Goal: Task Accomplishment & Management: Manage account settings

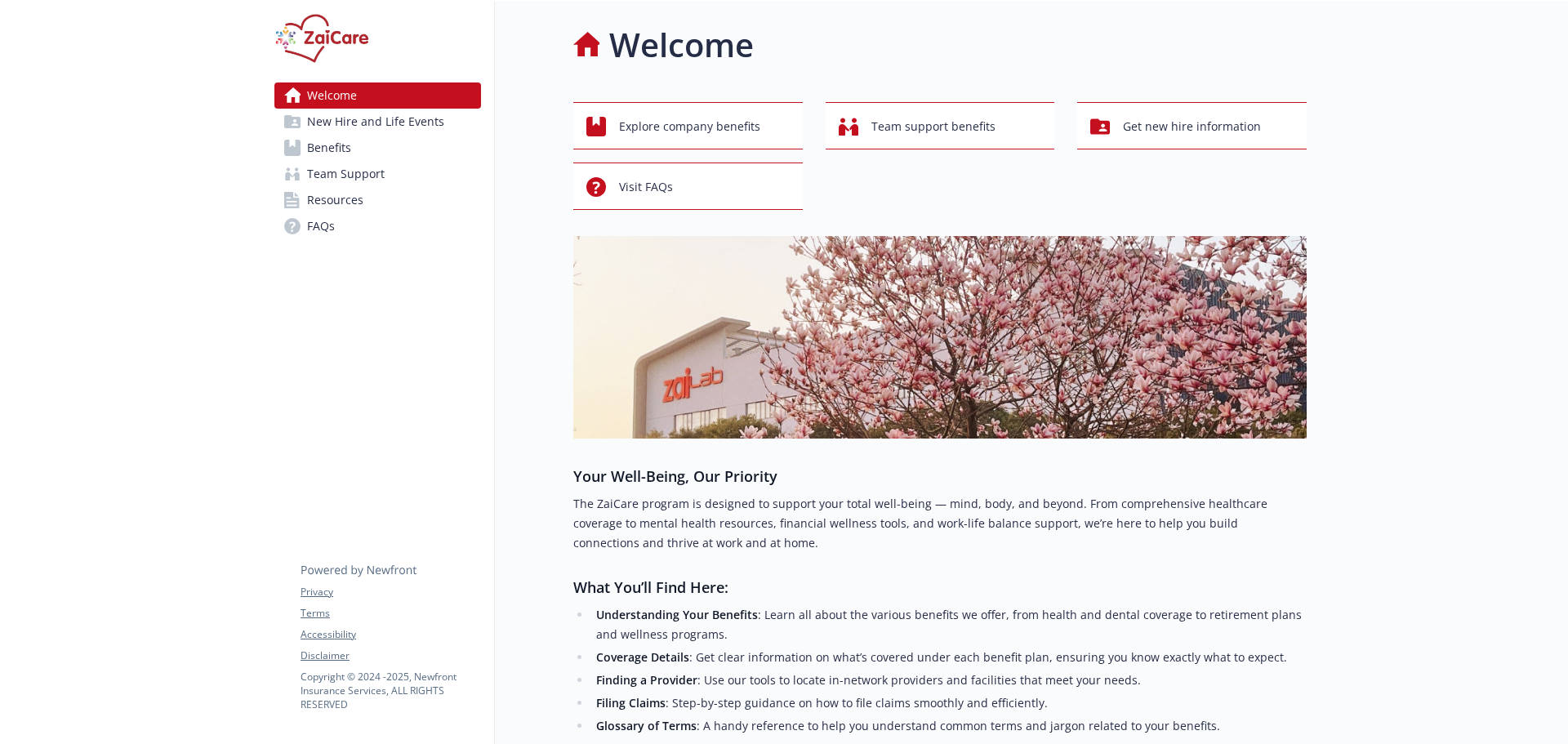
click at [323, 144] on span "Benefits" at bounding box center [329, 147] width 45 height 26
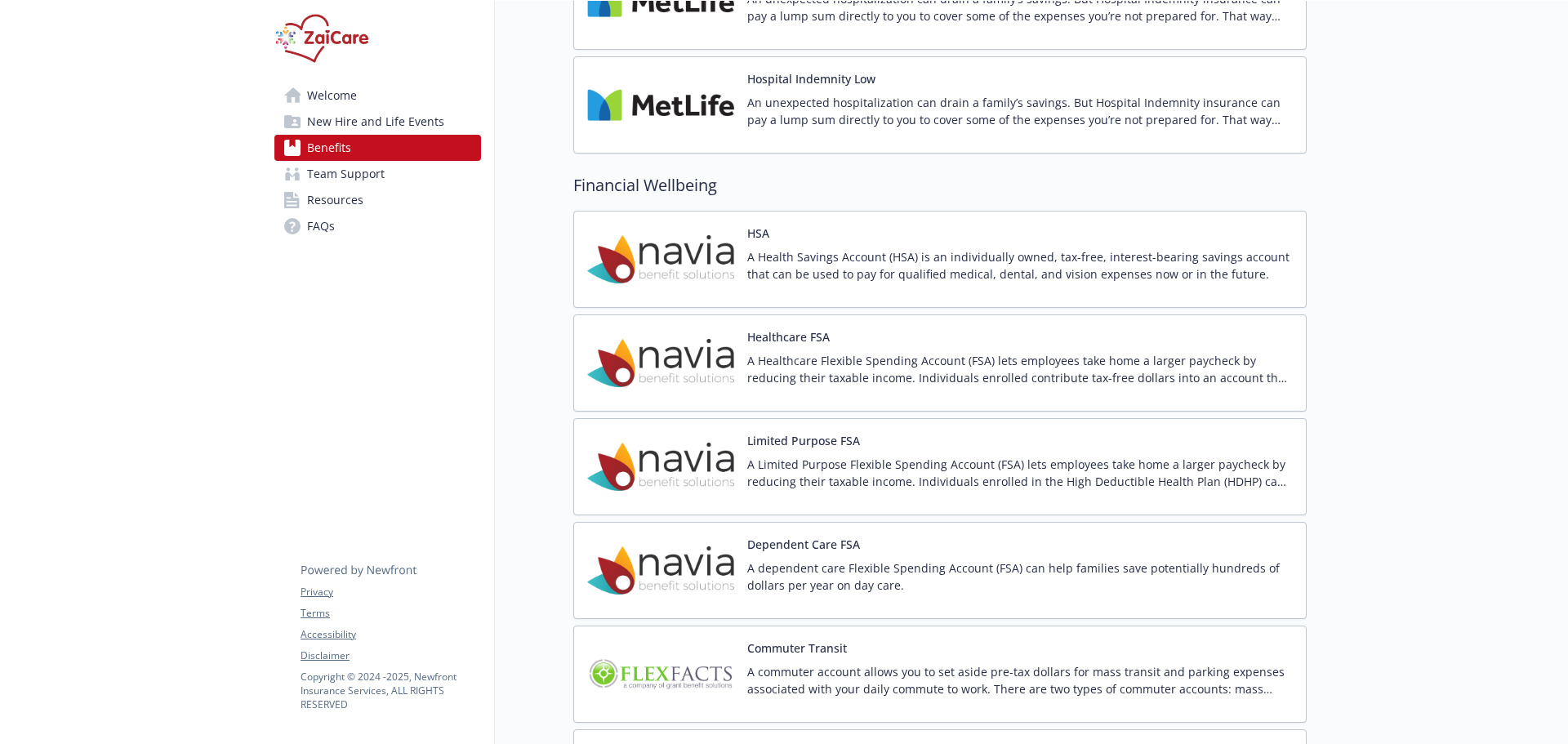
scroll to position [2940, 0]
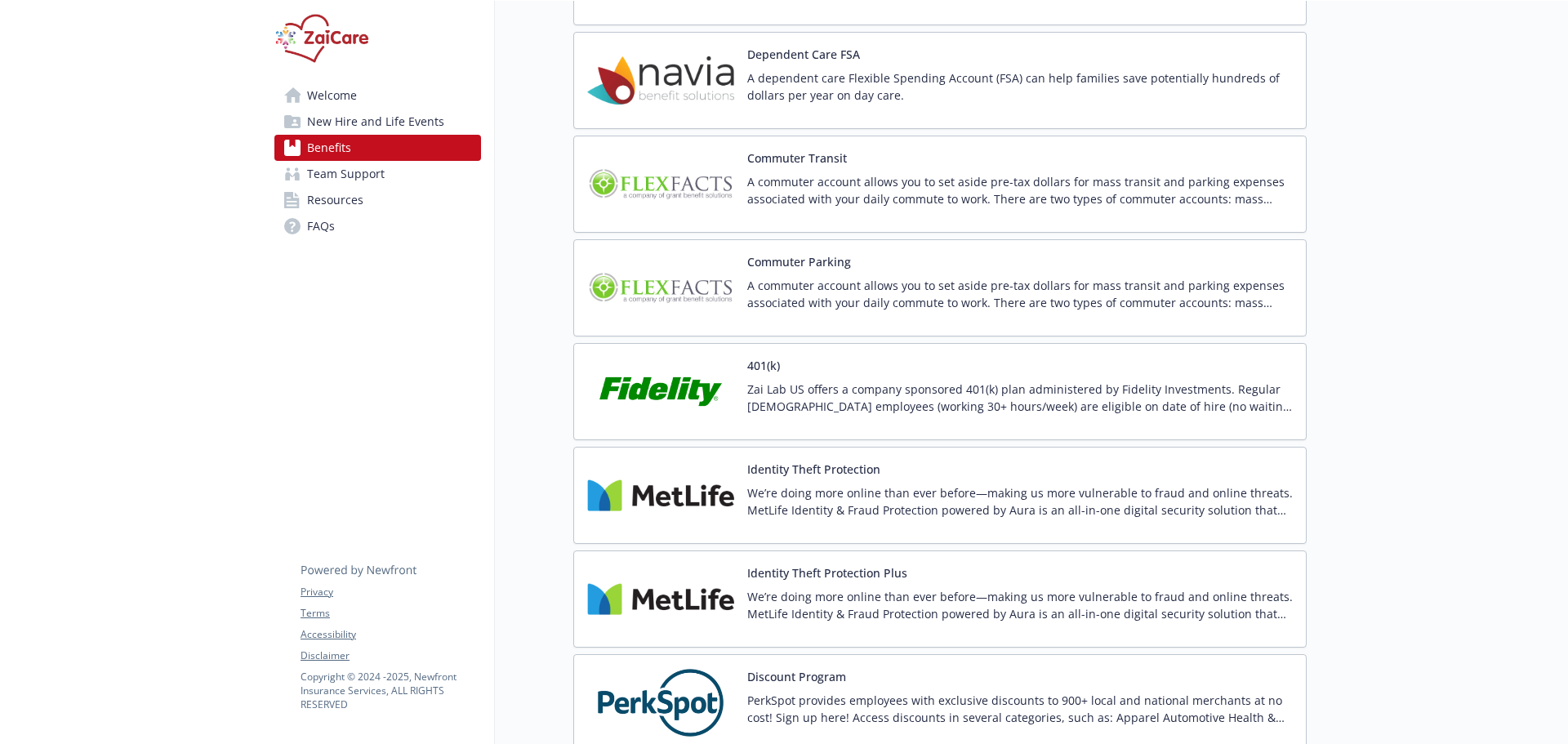
click at [826, 194] on p "A commuter account allows you to set aside pre-tax dollars for mass transit and…" at bounding box center [1020, 190] width 546 height 34
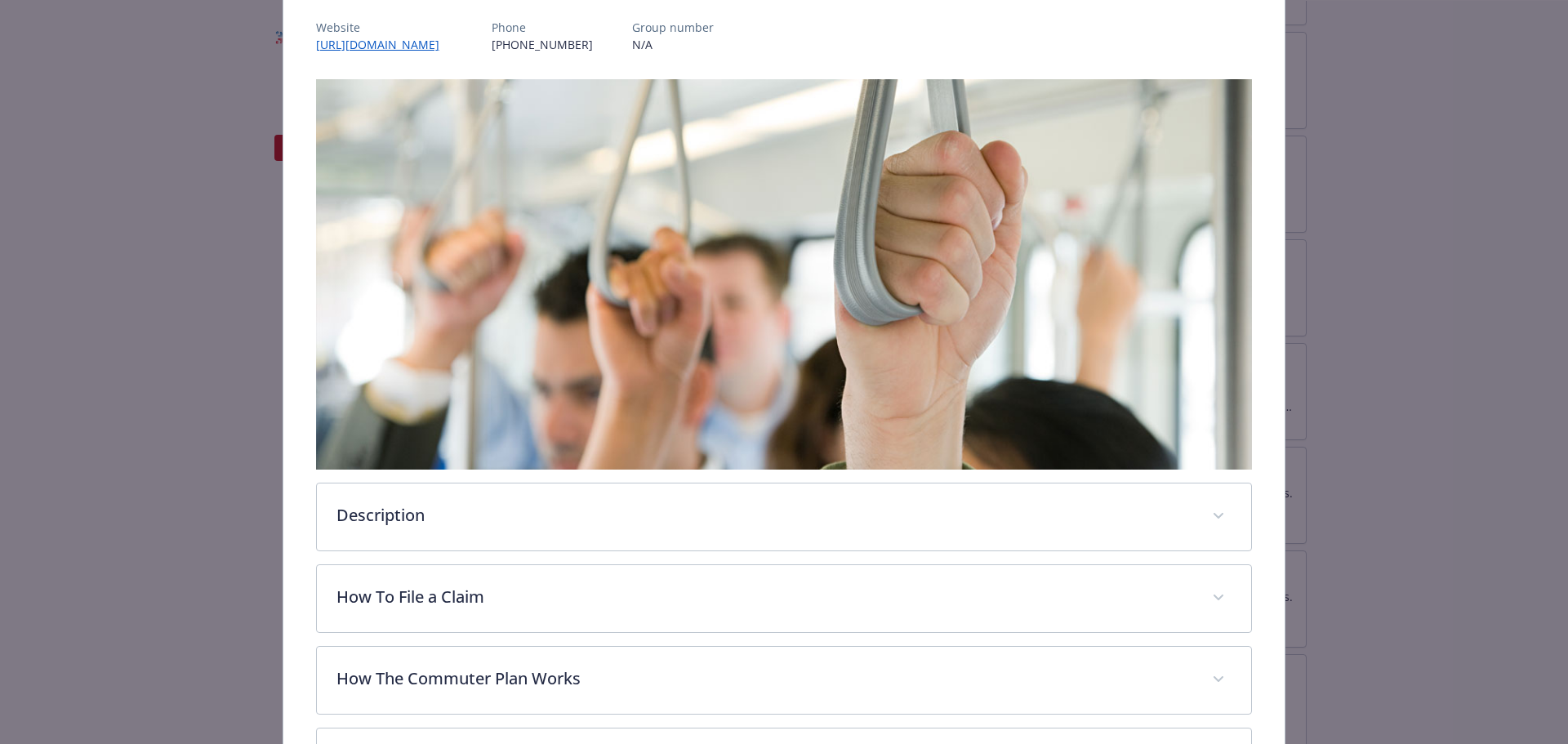
scroll to position [419, 0]
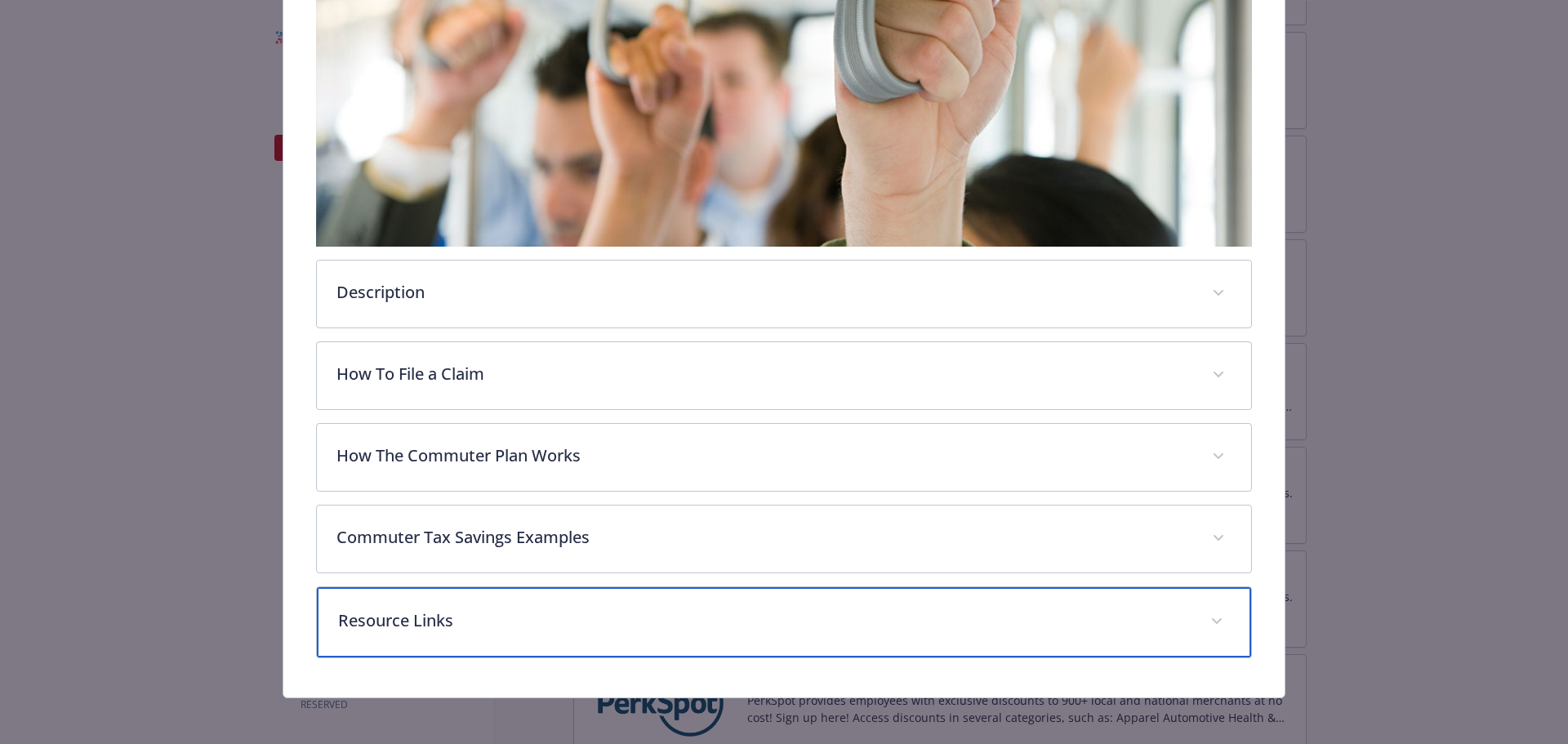
click at [551, 615] on p "Resource Links" at bounding box center [765, 621] width 853 height 24
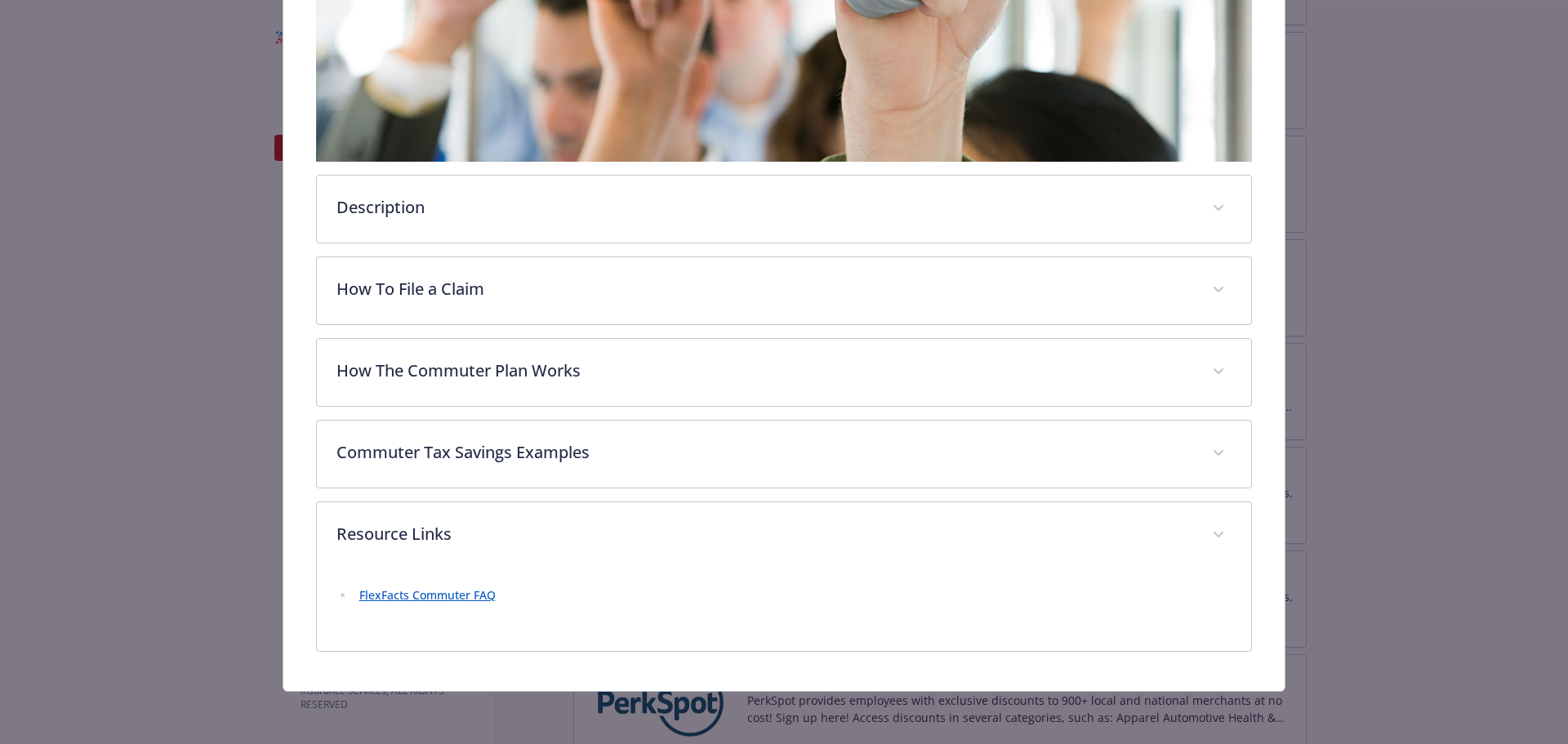
click at [456, 597] on link "FlexFacts Commuter FAQ" at bounding box center [427, 595] width 136 height 15
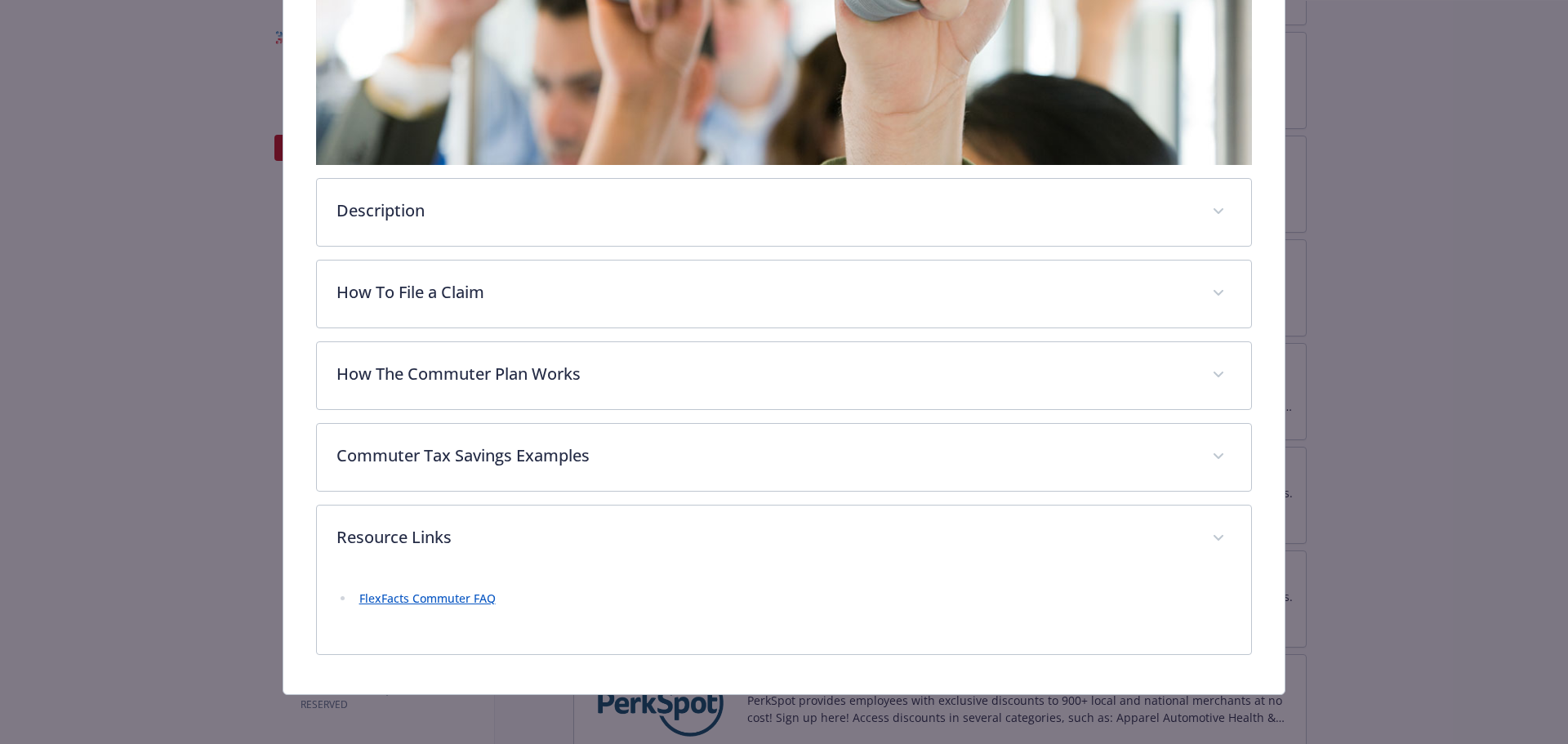
scroll to position [174, 0]
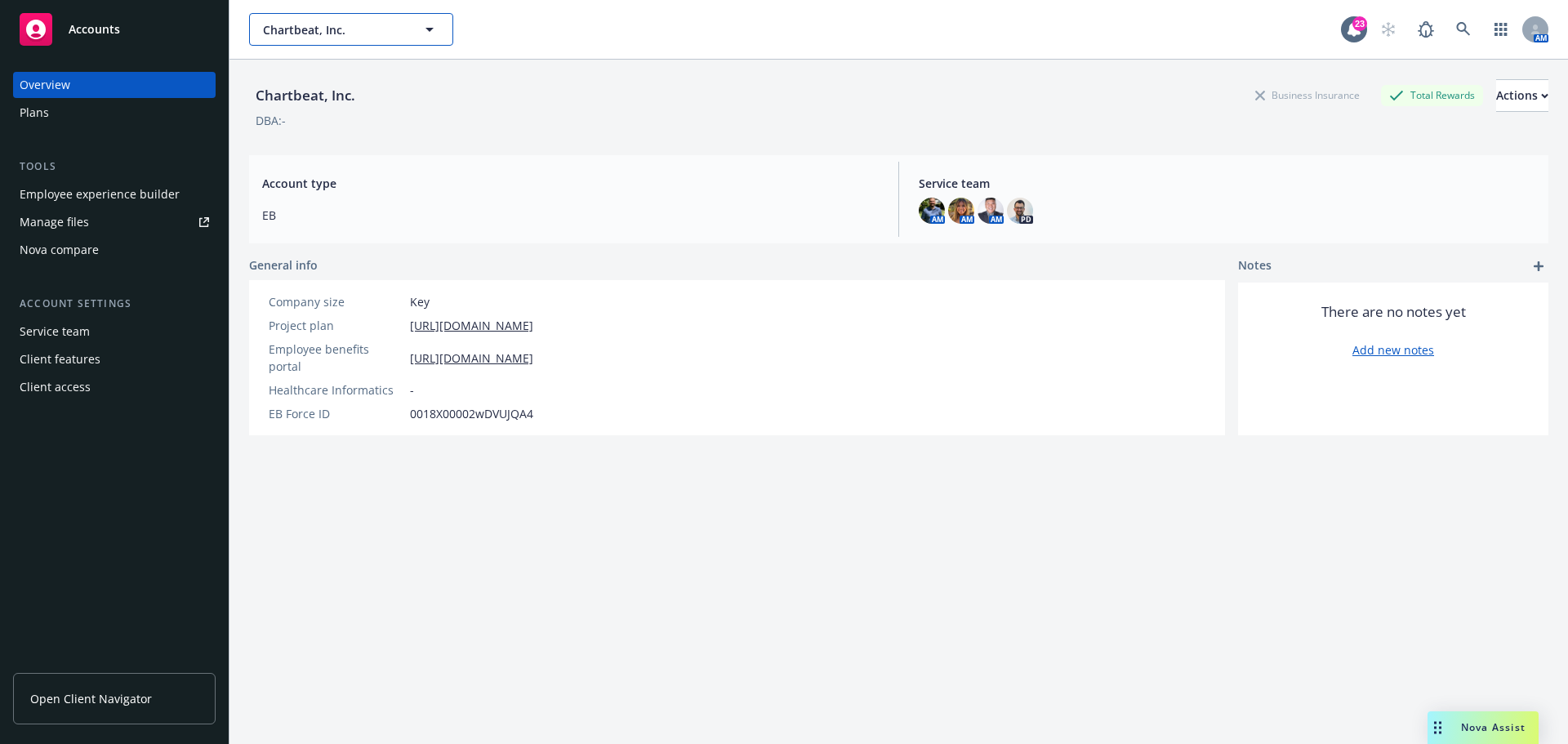
click at [377, 24] on span "Chartbeat, Inc." at bounding box center [333, 29] width 141 height 17
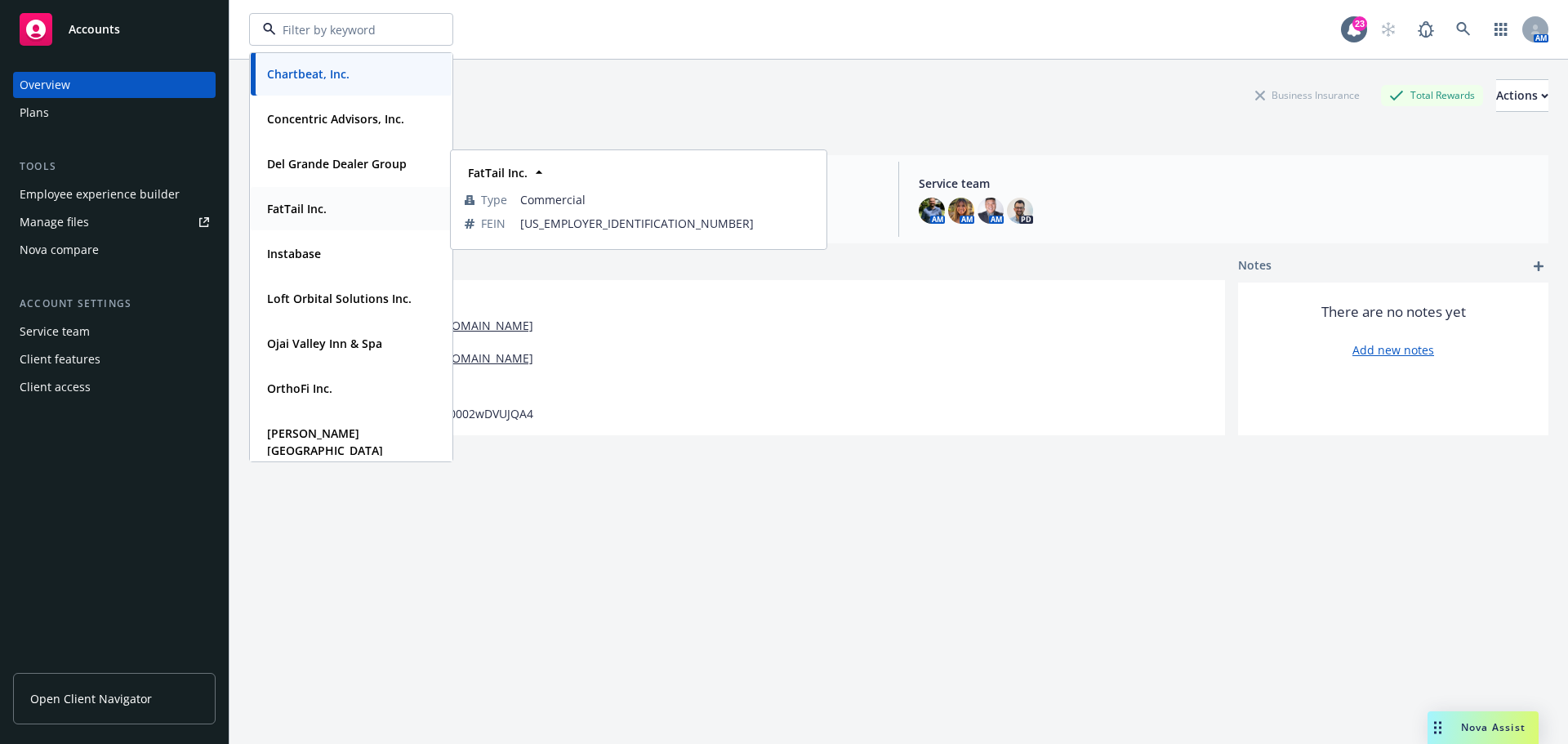
scroll to position [165, 0]
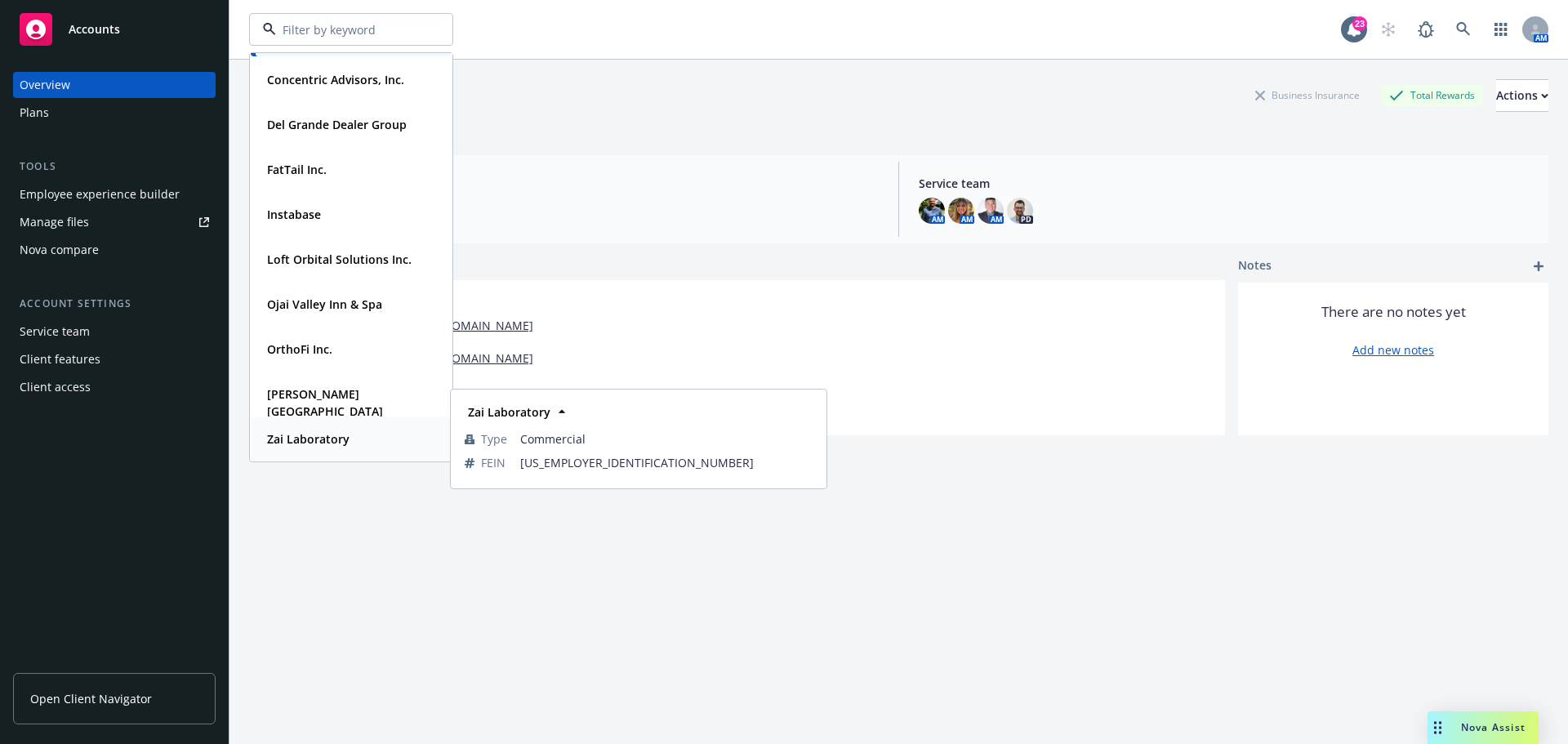
click at [323, 439] on strong "Zai Laboratory" at bounding box center [308, 438] width 82 height 15
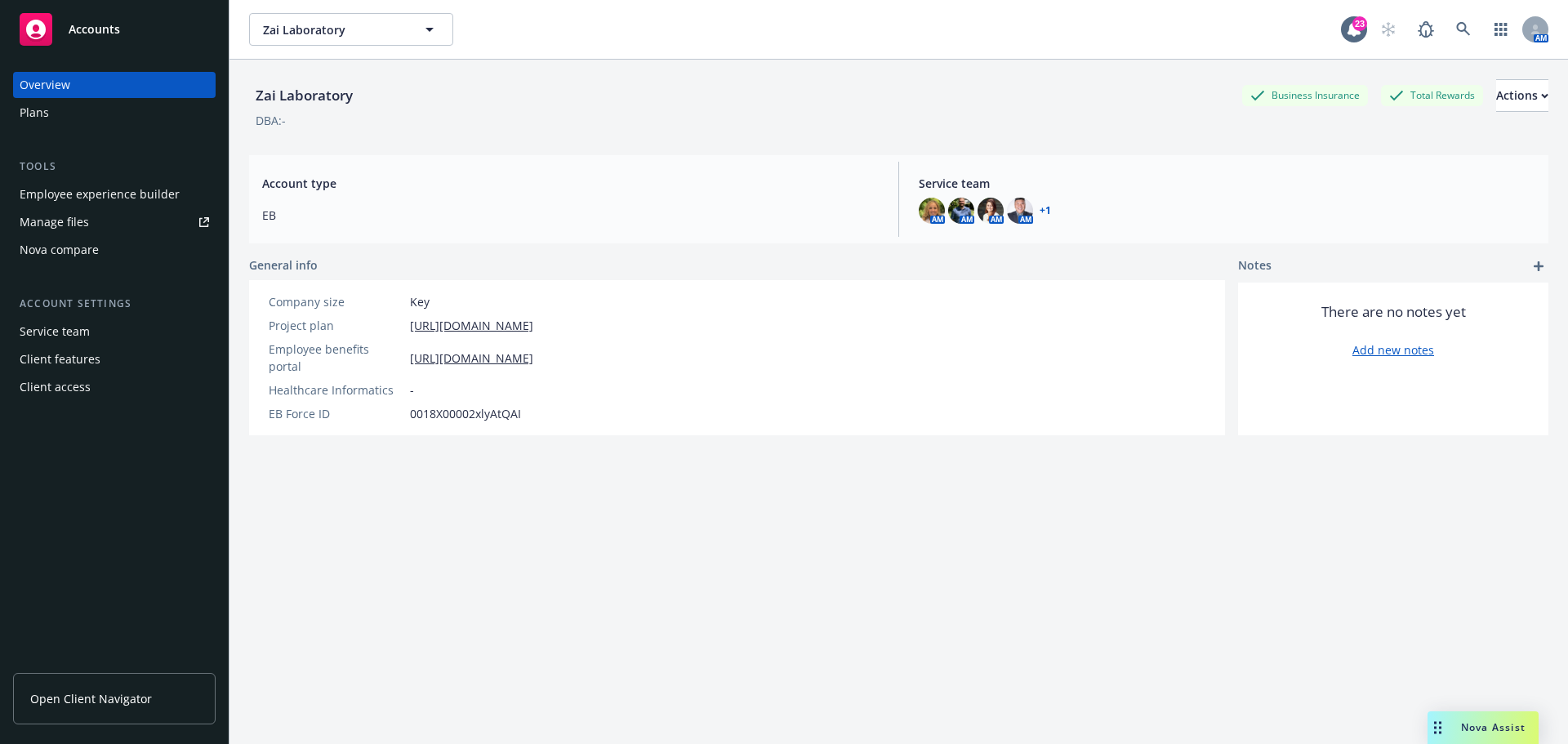
click at [85, 191] on div "Employee experience builder" at bounding box center [99, 194] width 160 height 26
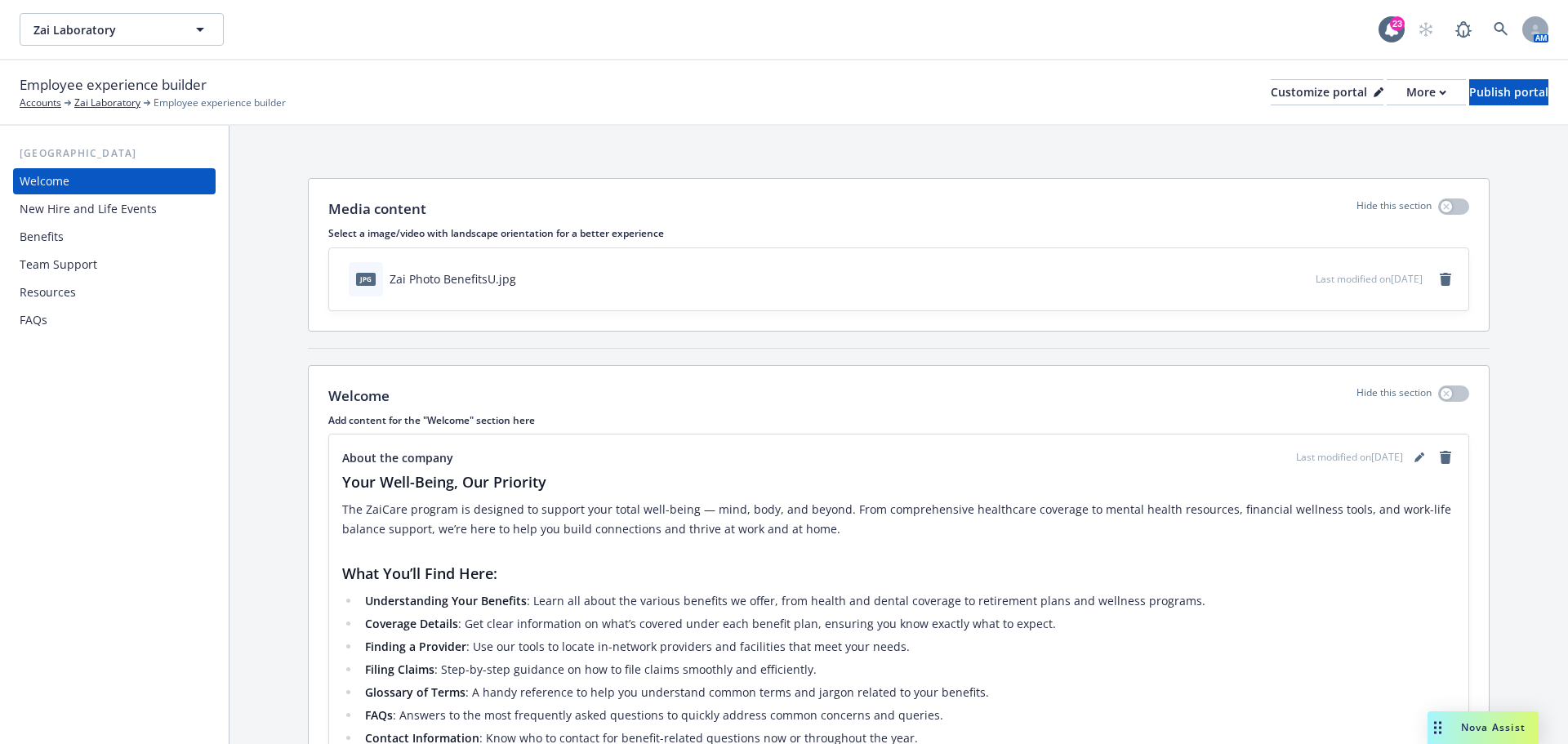
click at [74, 236] on div "Benefits" at bounding box center [114, 236] width 190 height 26
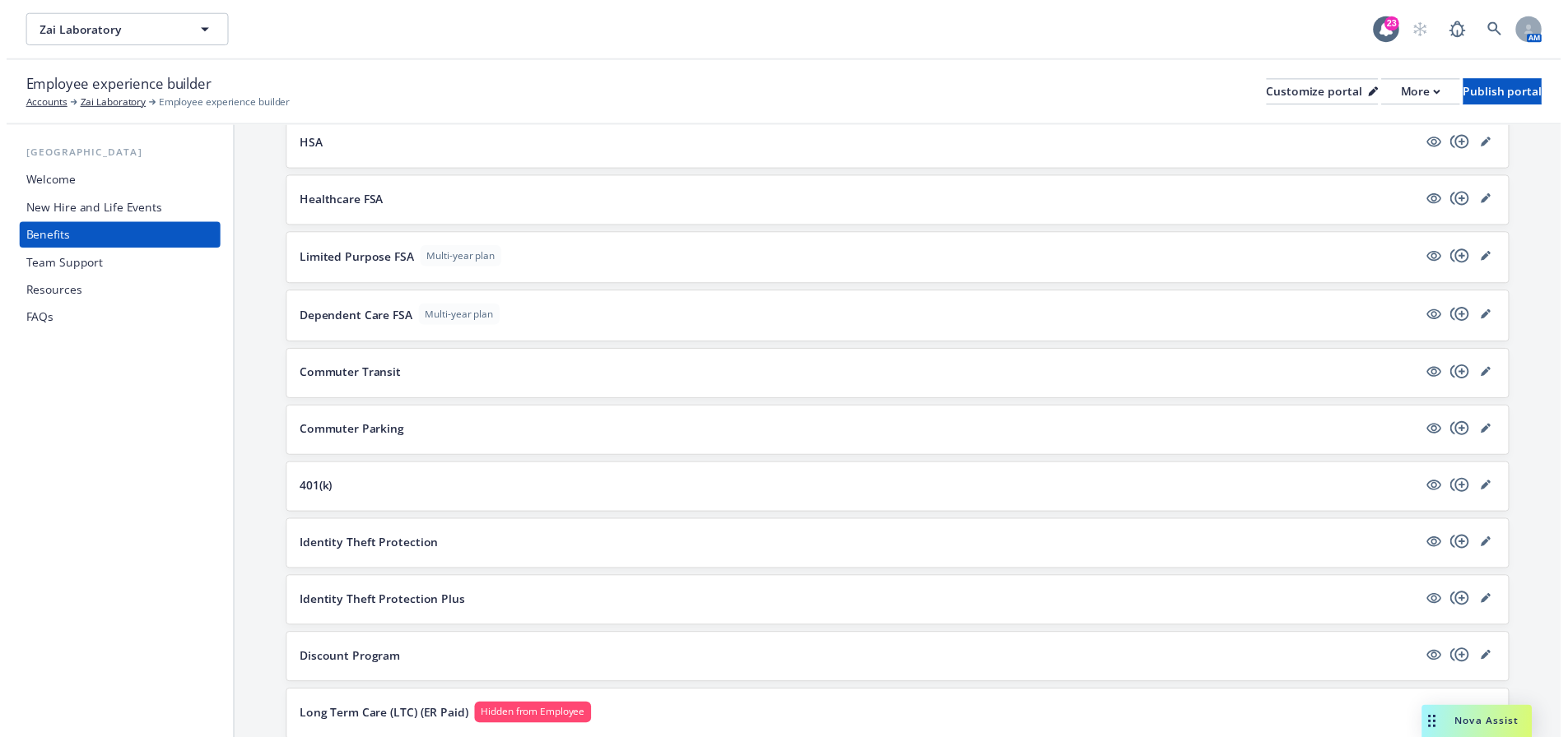
scroll to position [1778, 0]
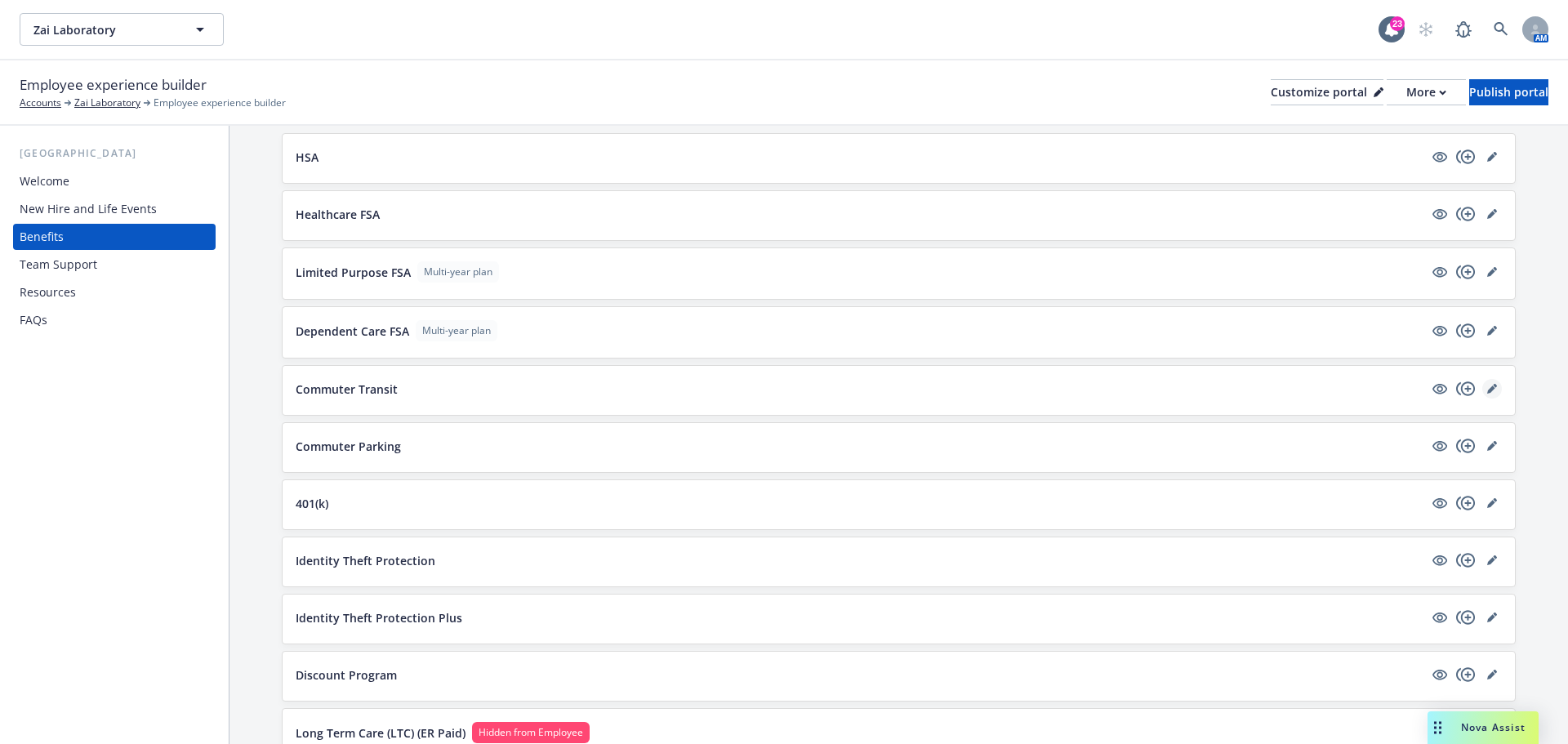
click at [1487, 390] on icon "editPencil" at bounding box center [1492, 389] width 10 height 10
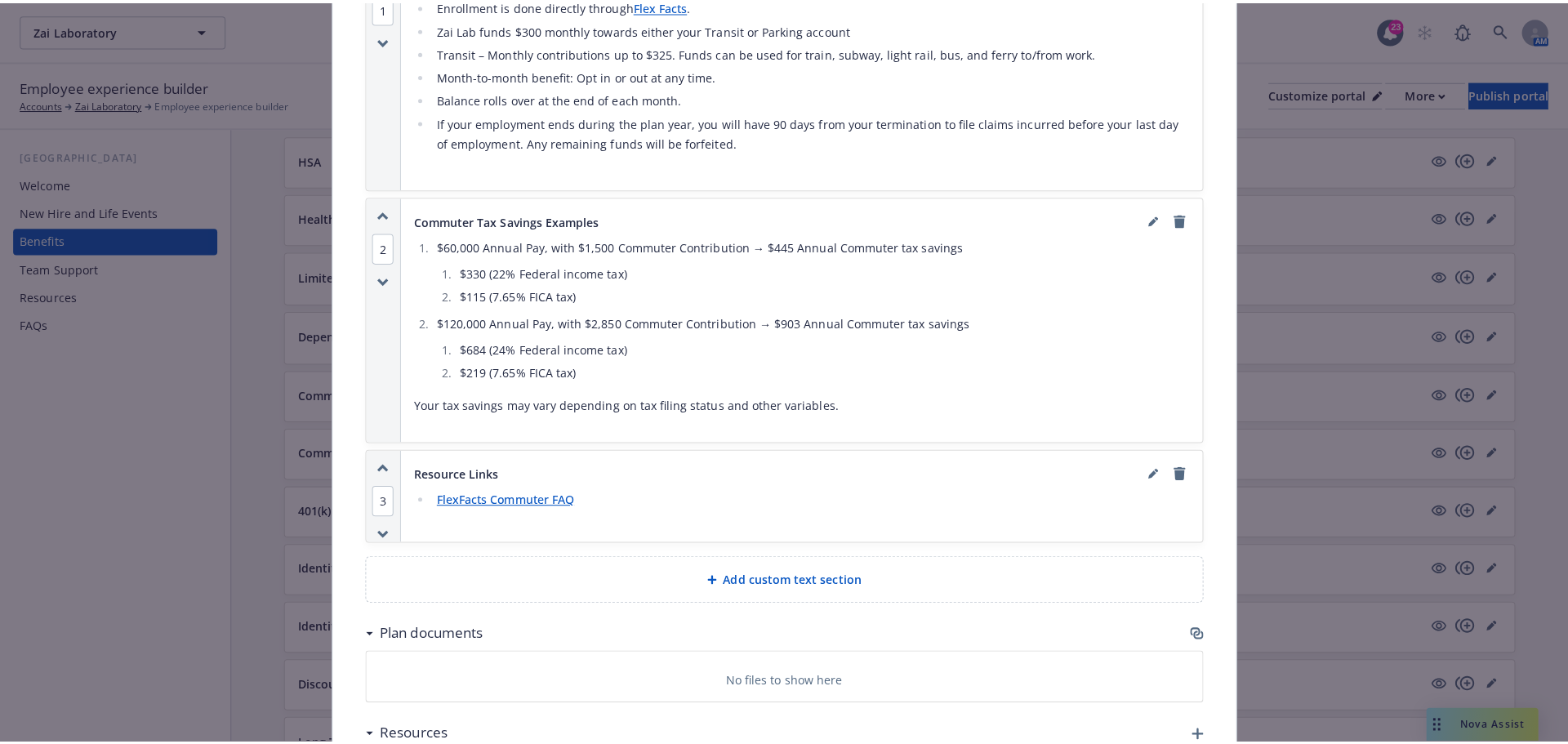
scroll to position [1531, 0]
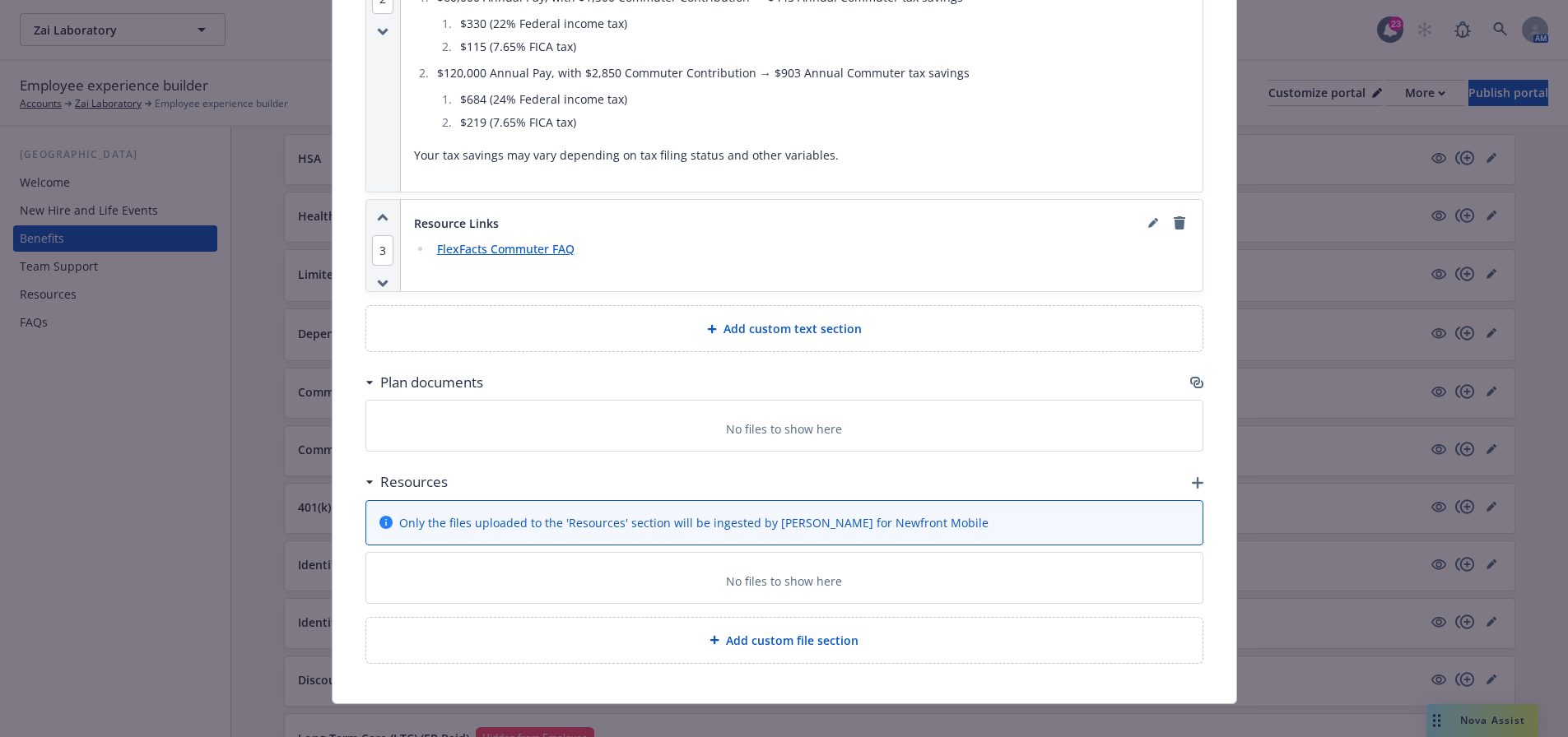
click at [1192, 477] on icon "button" at bounding box center [1197, 483] width 12 height 12
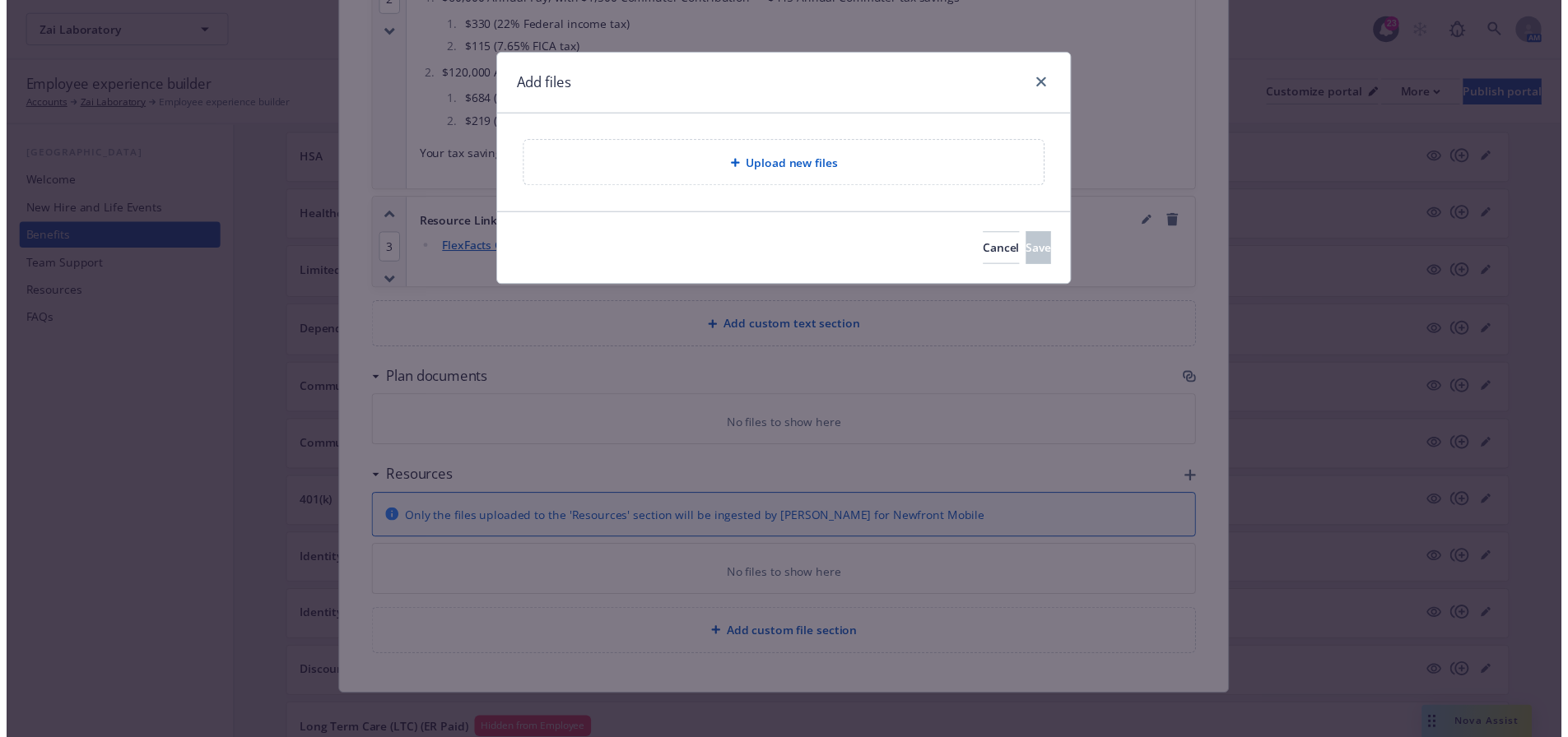
scroll to position [1531, 0]
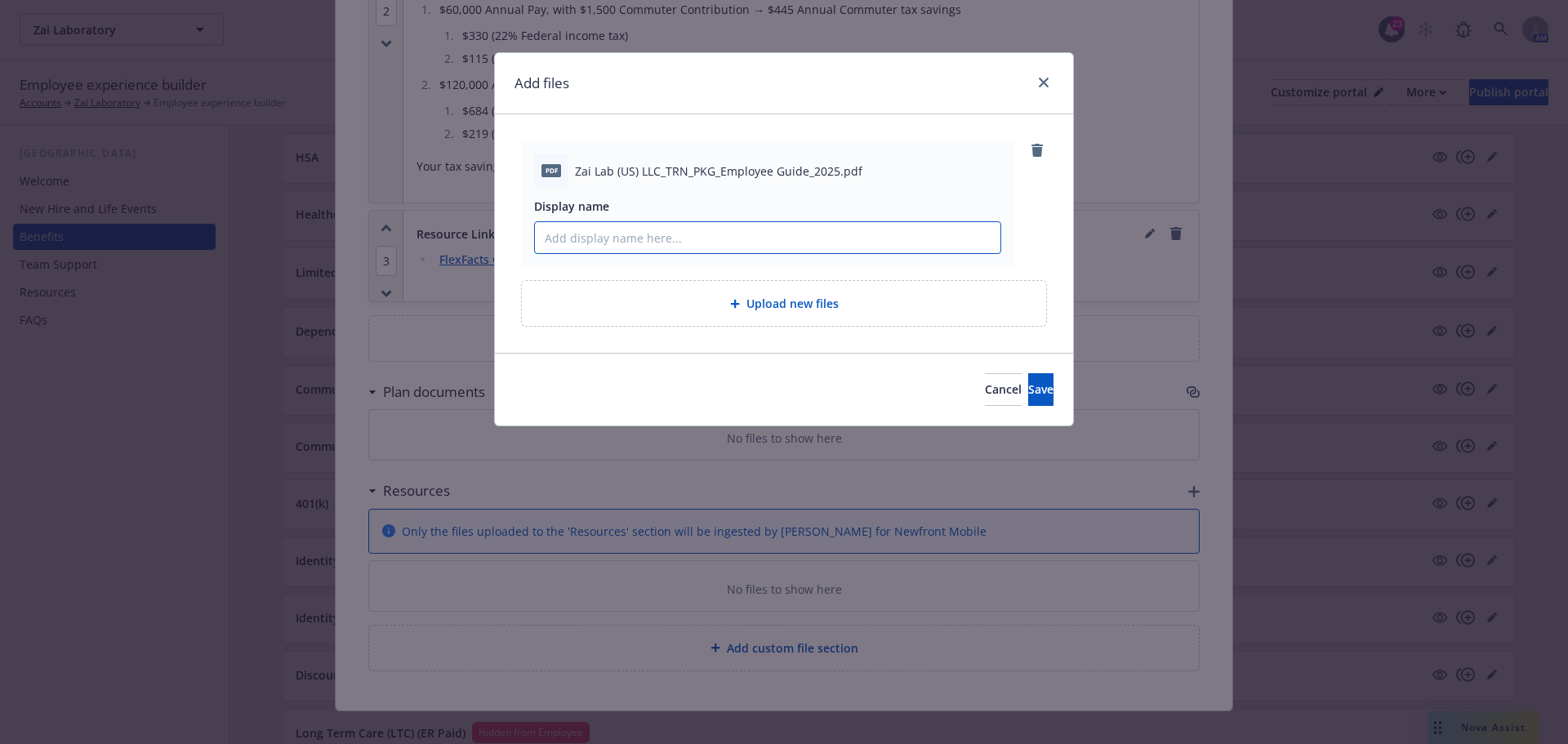
click at [591, 241] on input "Display name" at bounding box center [768, 238] width 465 height 31
type input "Commuter Employee Guide"
click at [1030, 390] on button "Save" at bounding box center [1041, 389] width 25 height 33
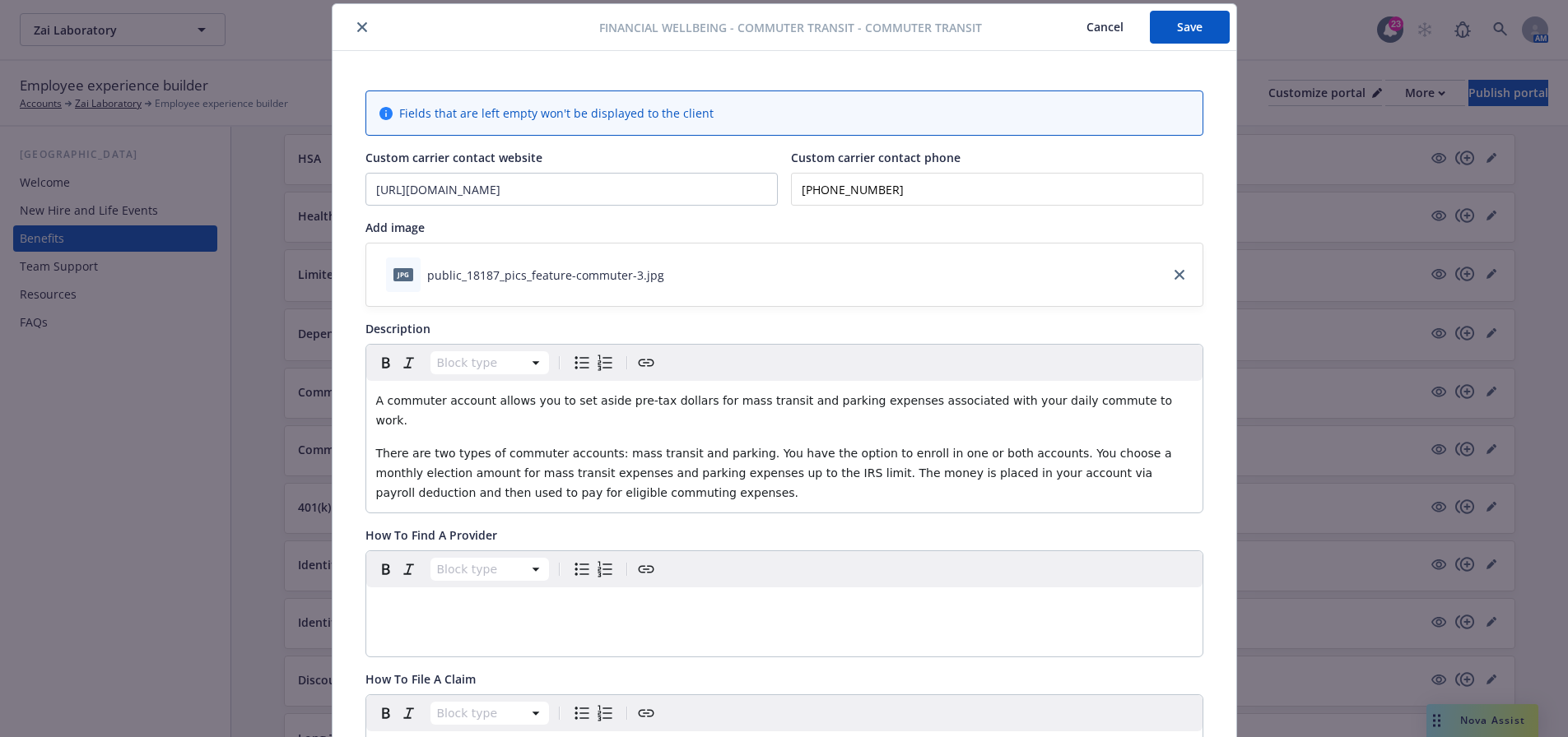
scroll to position [0, 0]
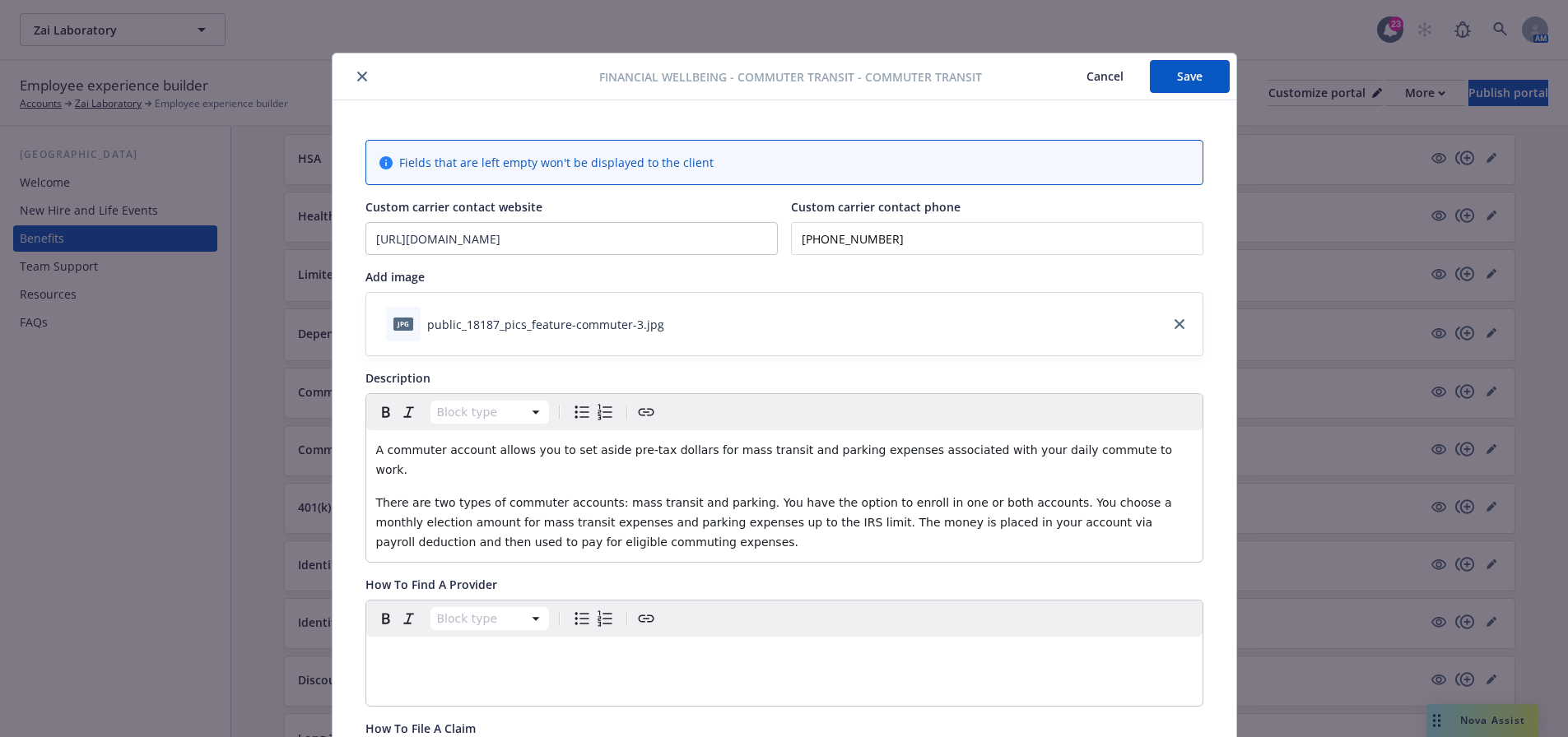
click at [1186, 83] on button "Save" at bounding box center [1190, 76] width 80 height 33
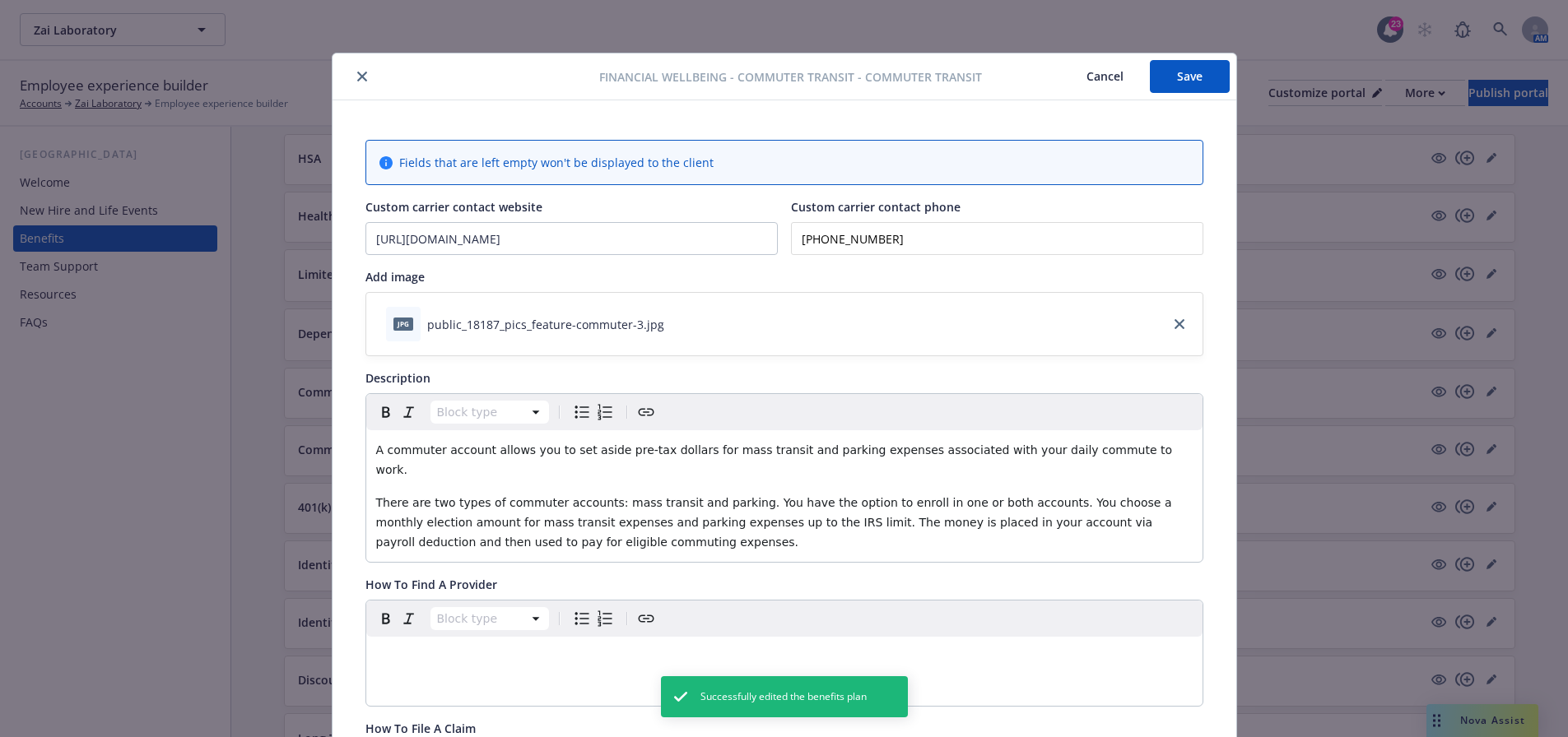
click at [358, 74] on icon "close" at bounding box center [362, 77] width 10 height 10
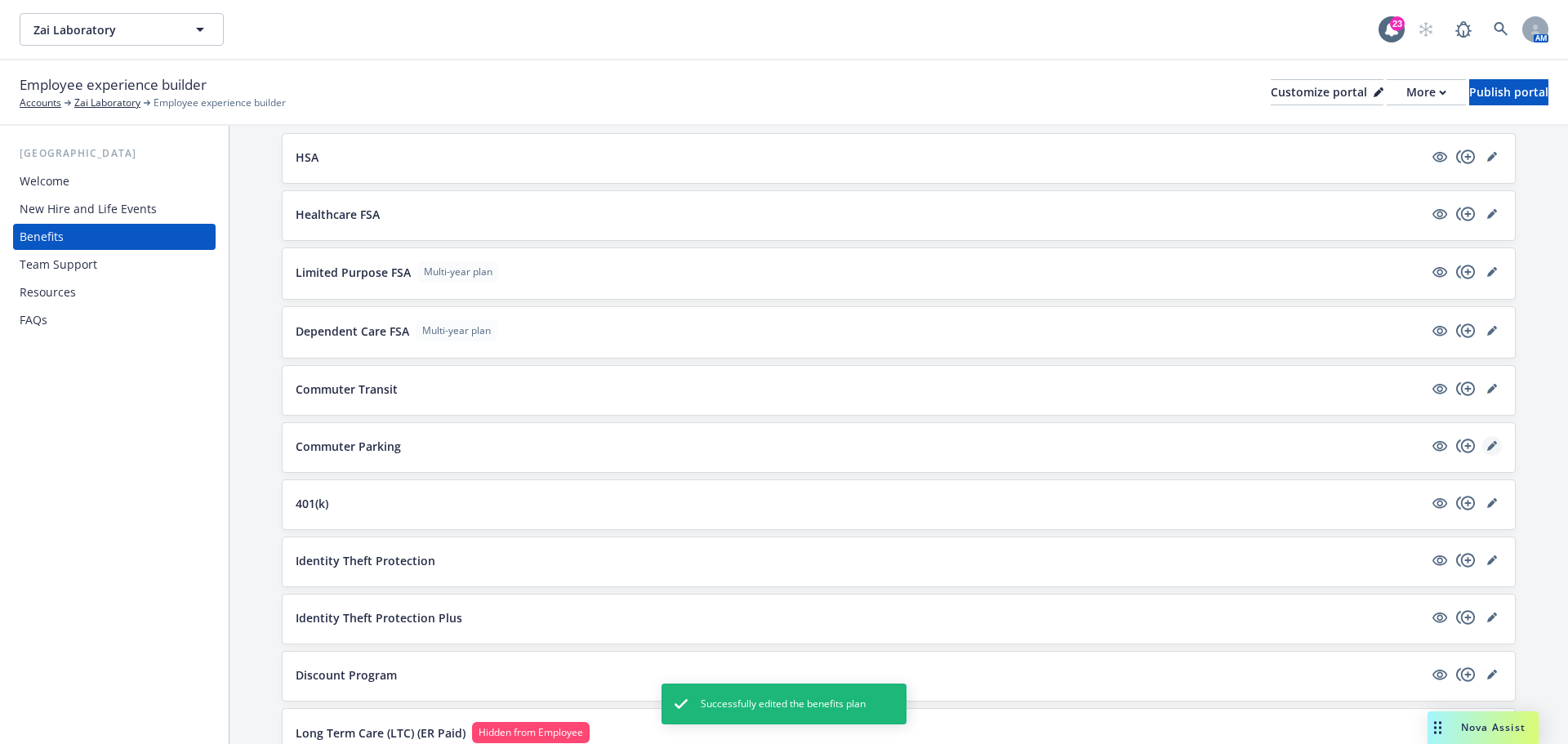
click at [1482, 451] on link "editPencil" at bounding box center [1492, 445] width 19 height 19
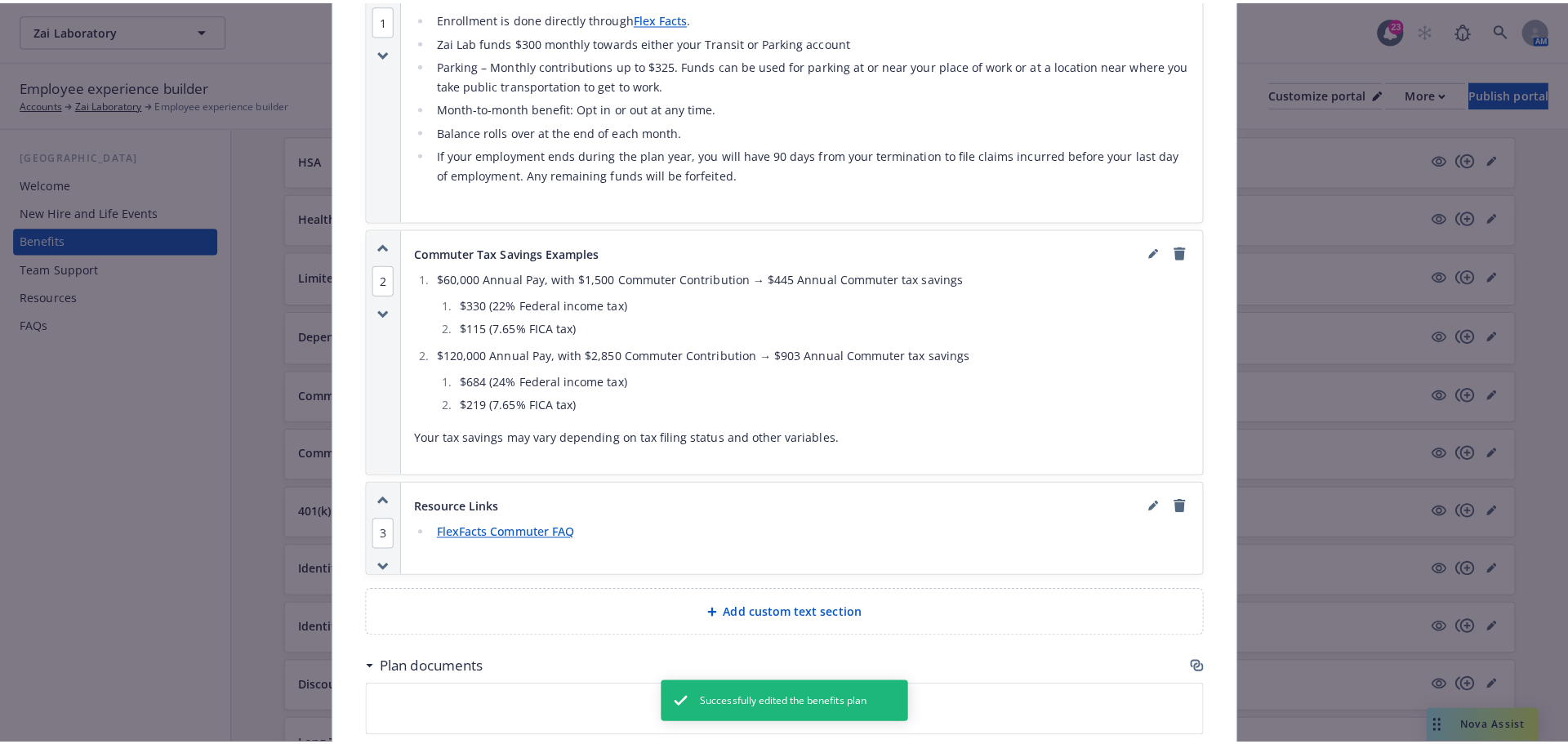
scroll to position [1551, 0]
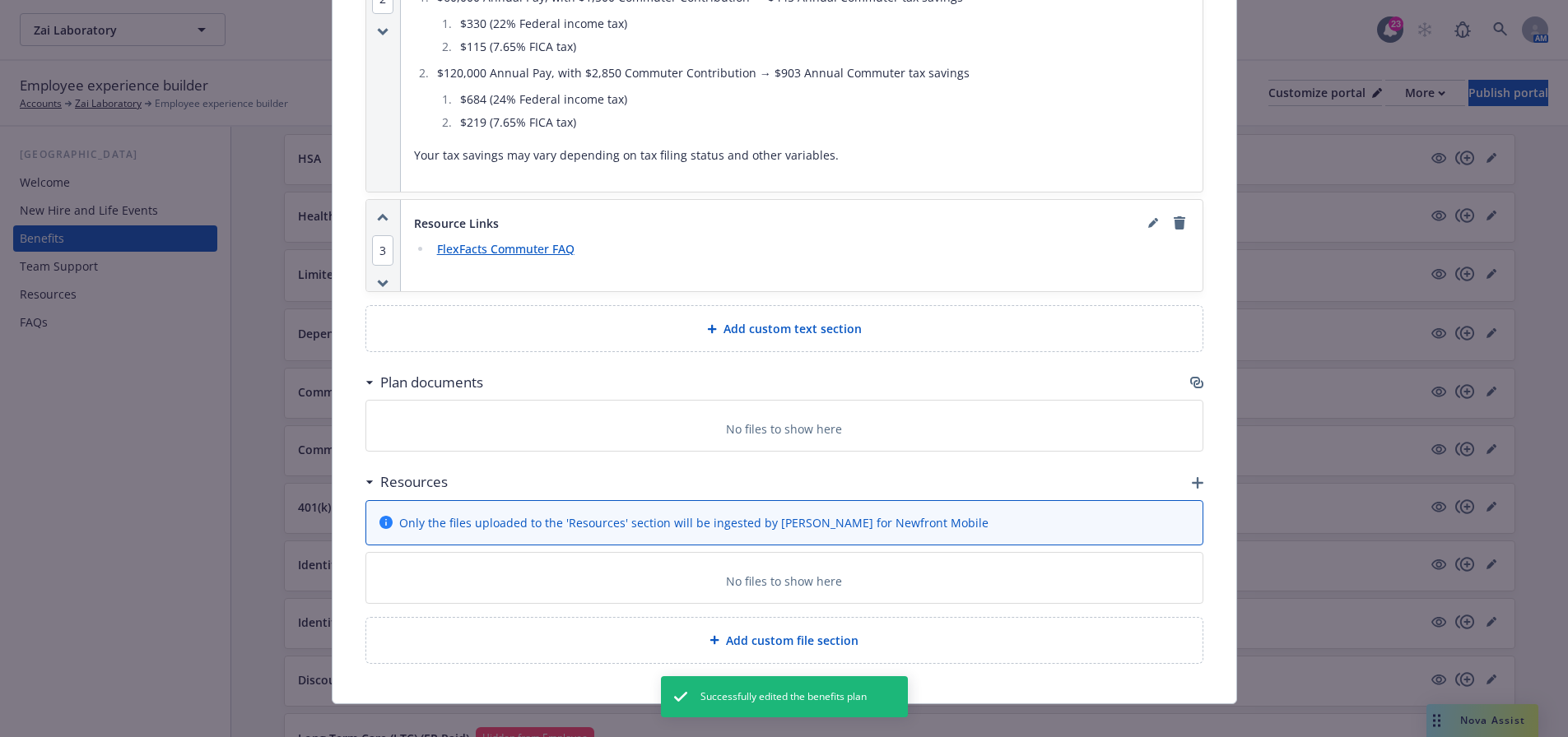
click at [1191, 477] on icon "button" at bounding box center [1197, 483] width 12 height 12
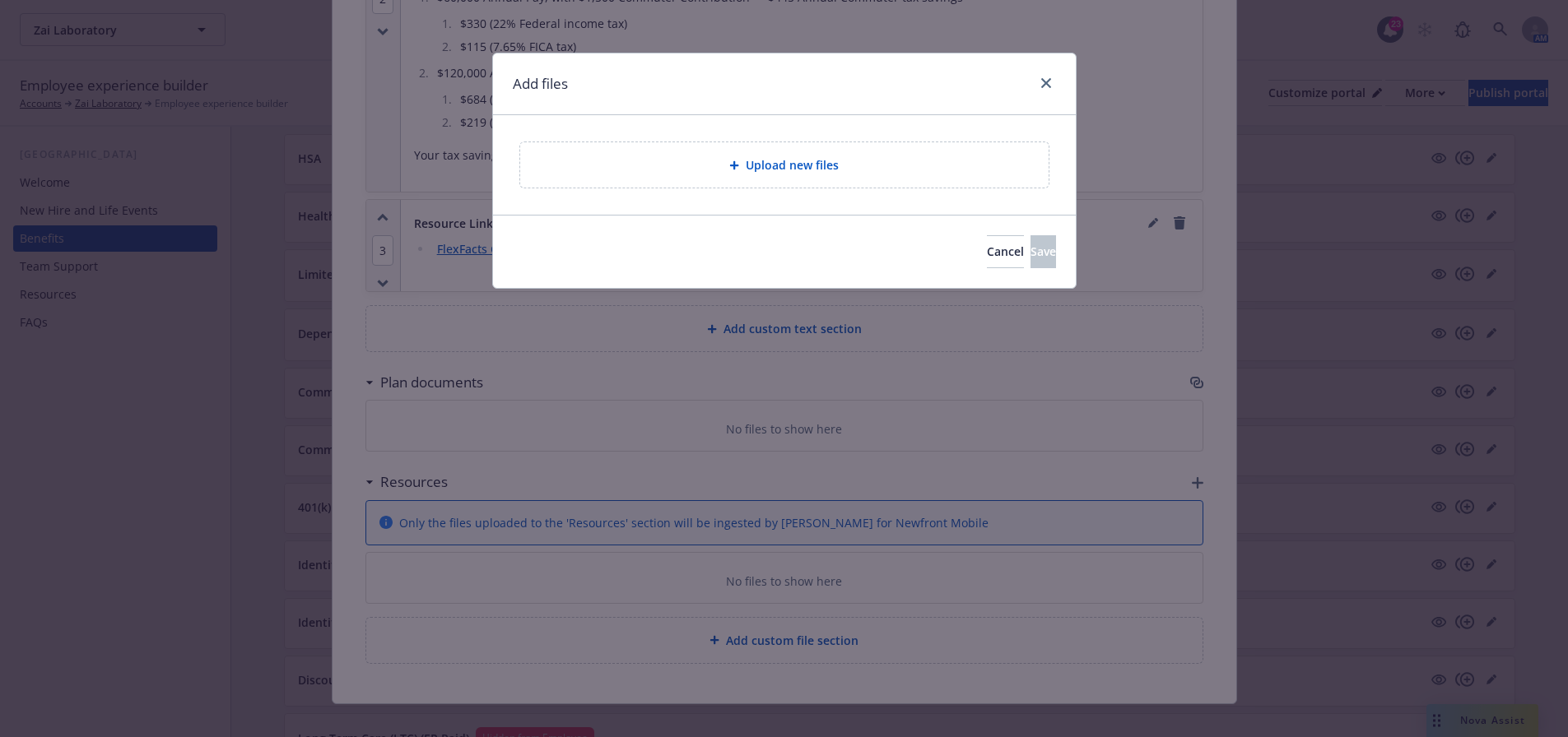
scroll to position [1550, 0]
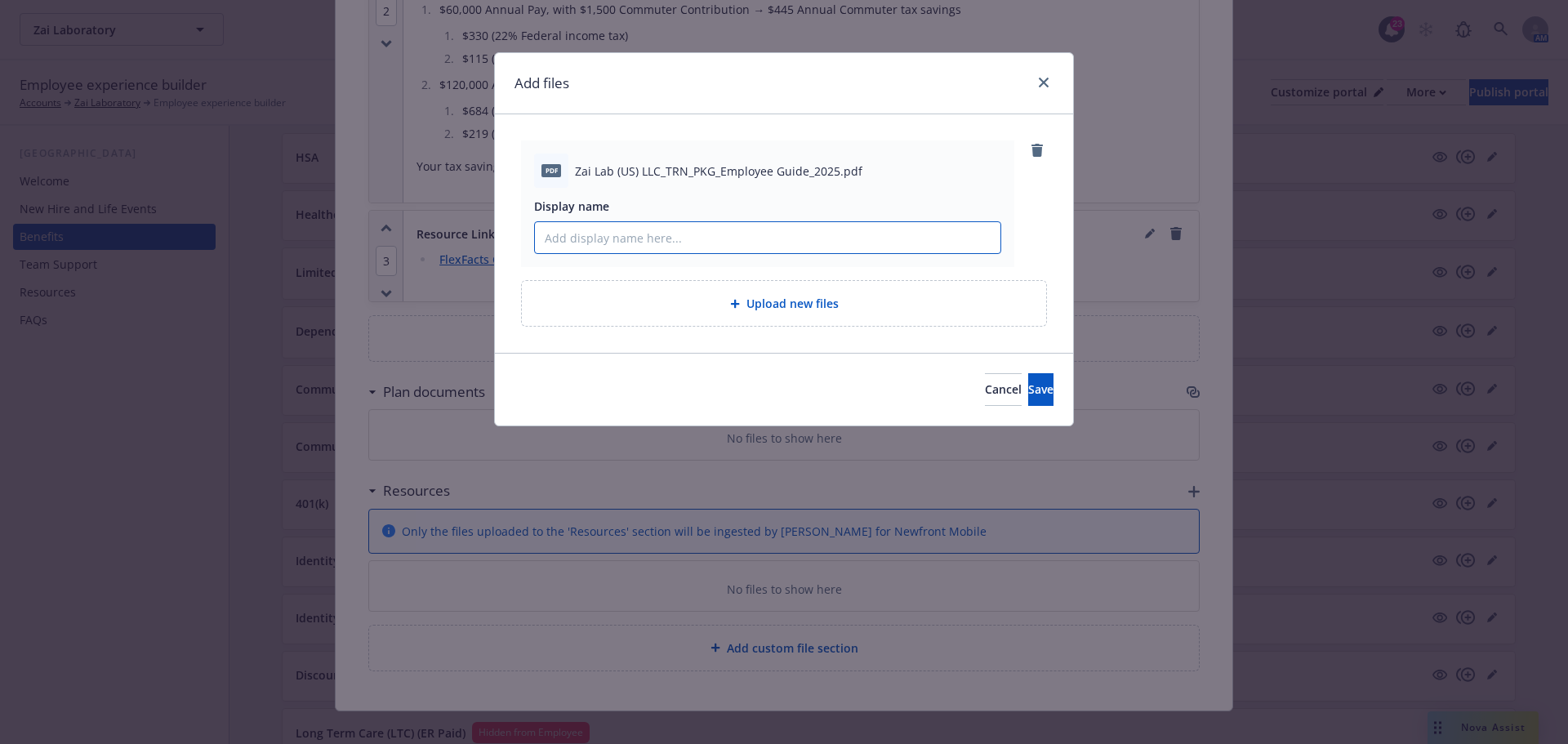
click at [579, 238] on input "Display name" at bounding box center [768, 238] width 465 height 31
type input "Commuter Employee Guide"
click at [1028, 390] on span "Save" at bounding box center [1041, 389] width 25 height 15
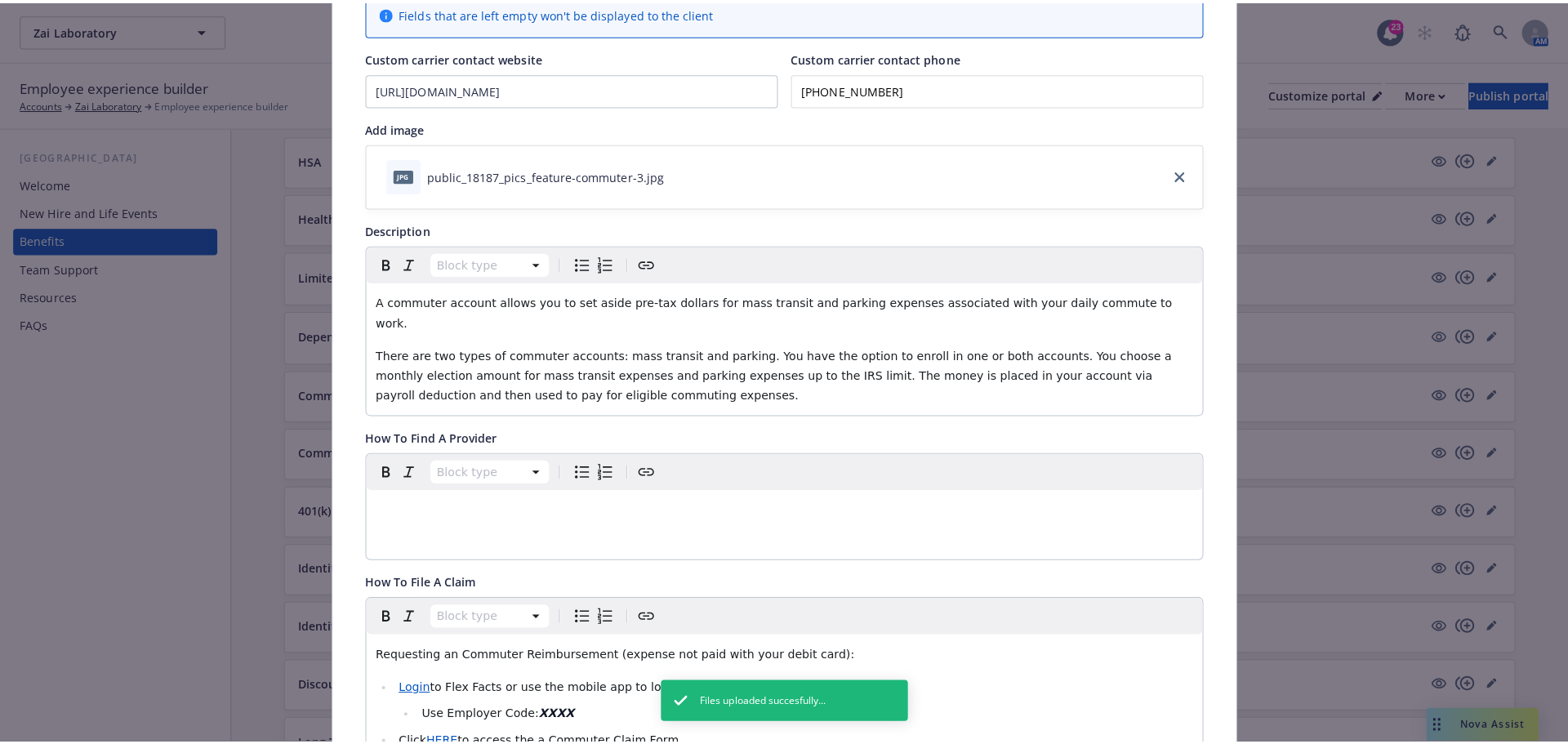
scroll to position [0, 0]
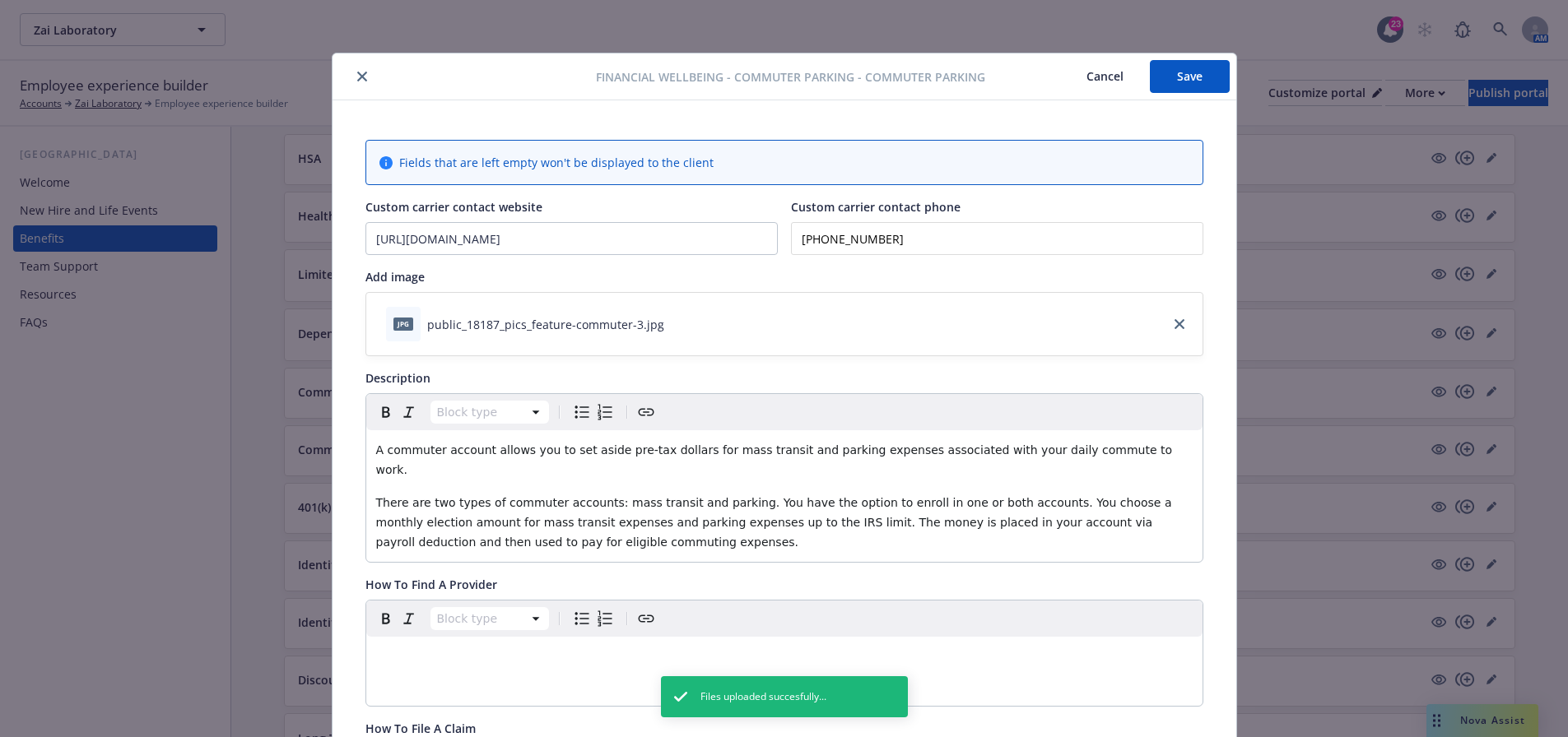
click at [1190, 82] on button "Save" at bounding box center [1190, 76] width 80 height 33
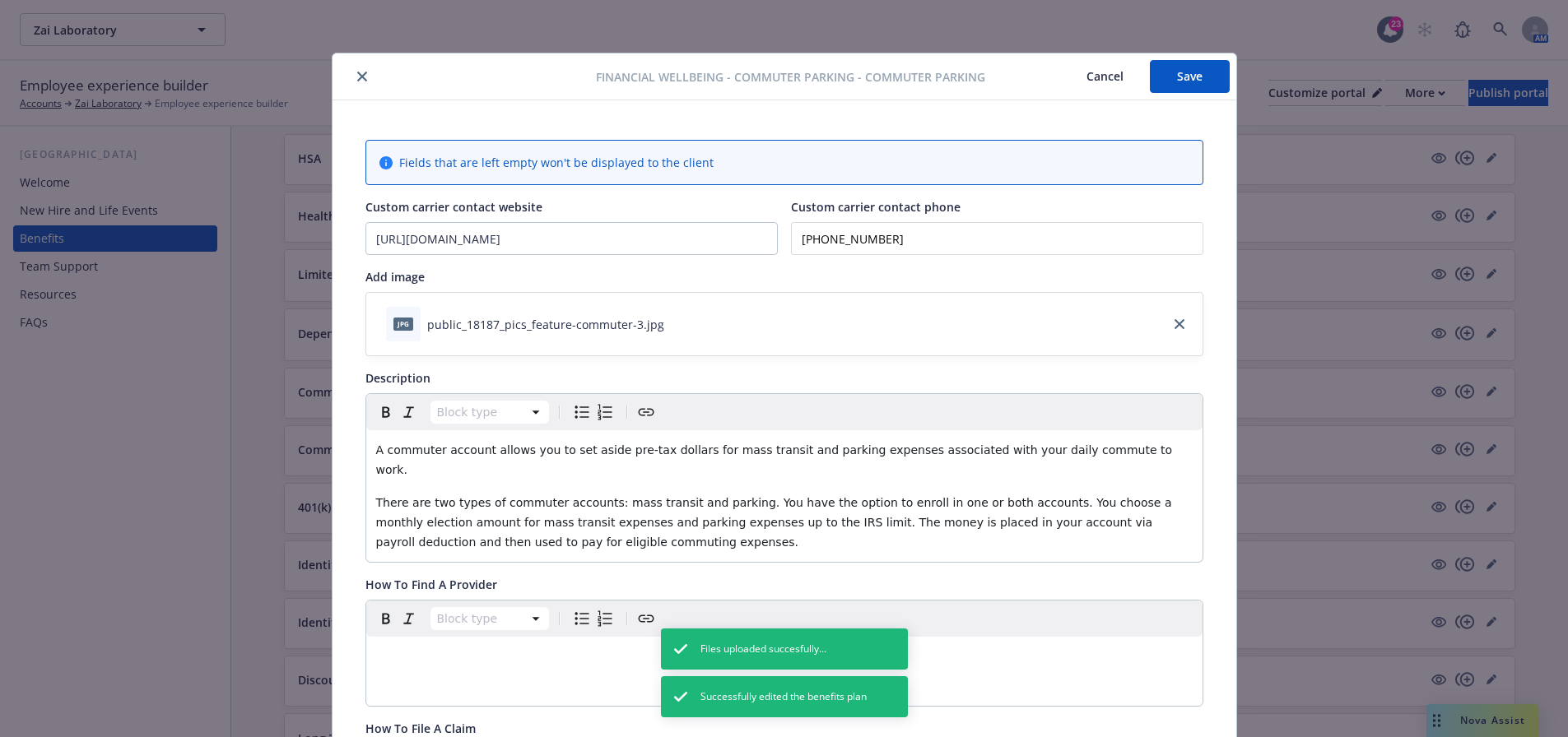
click at [357, 79] on icon "close" at bounding box center [362, 77] width 10 height 10
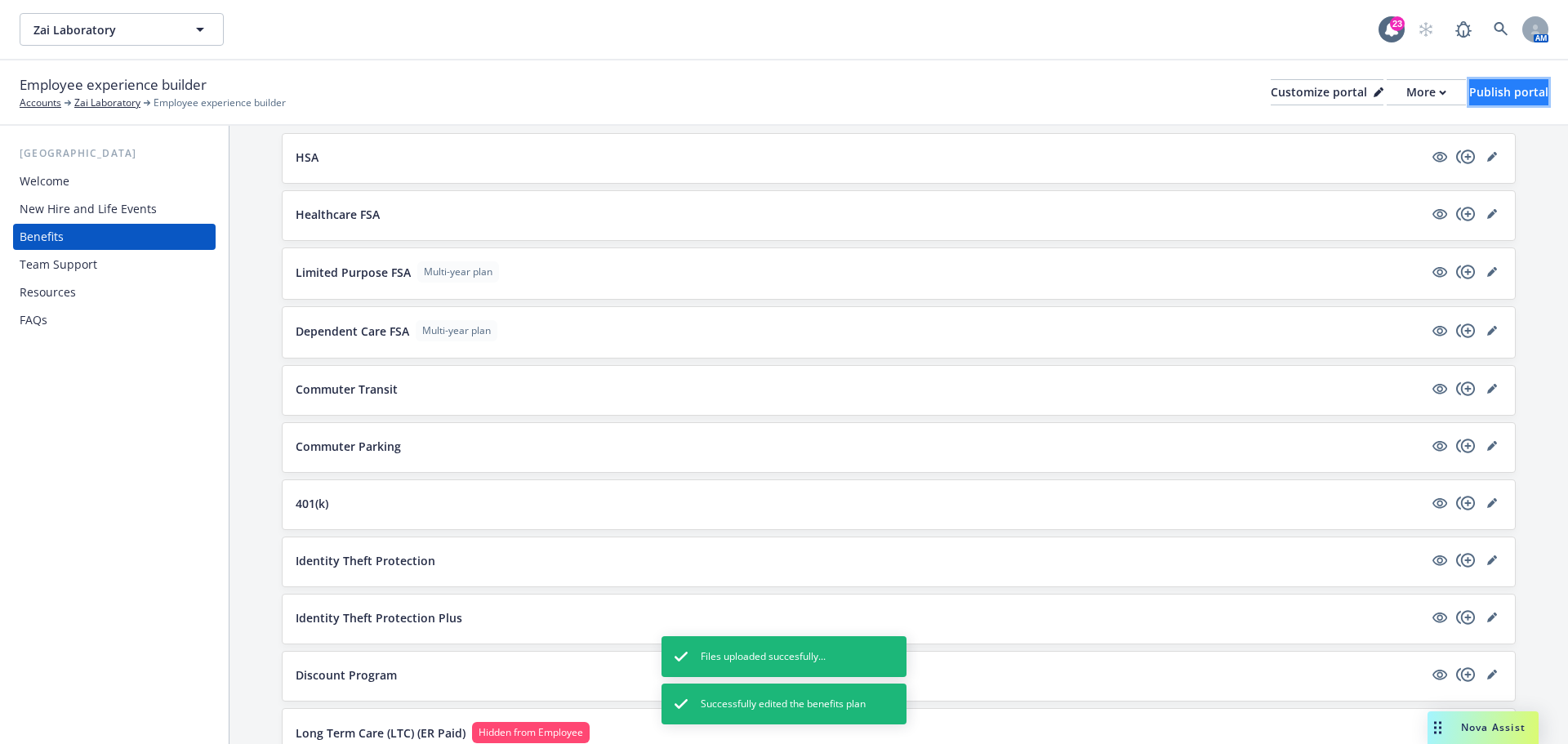
click at [1504, 95] on div "Publish portal" at bounding box center [1509, 92] width 79 height 24
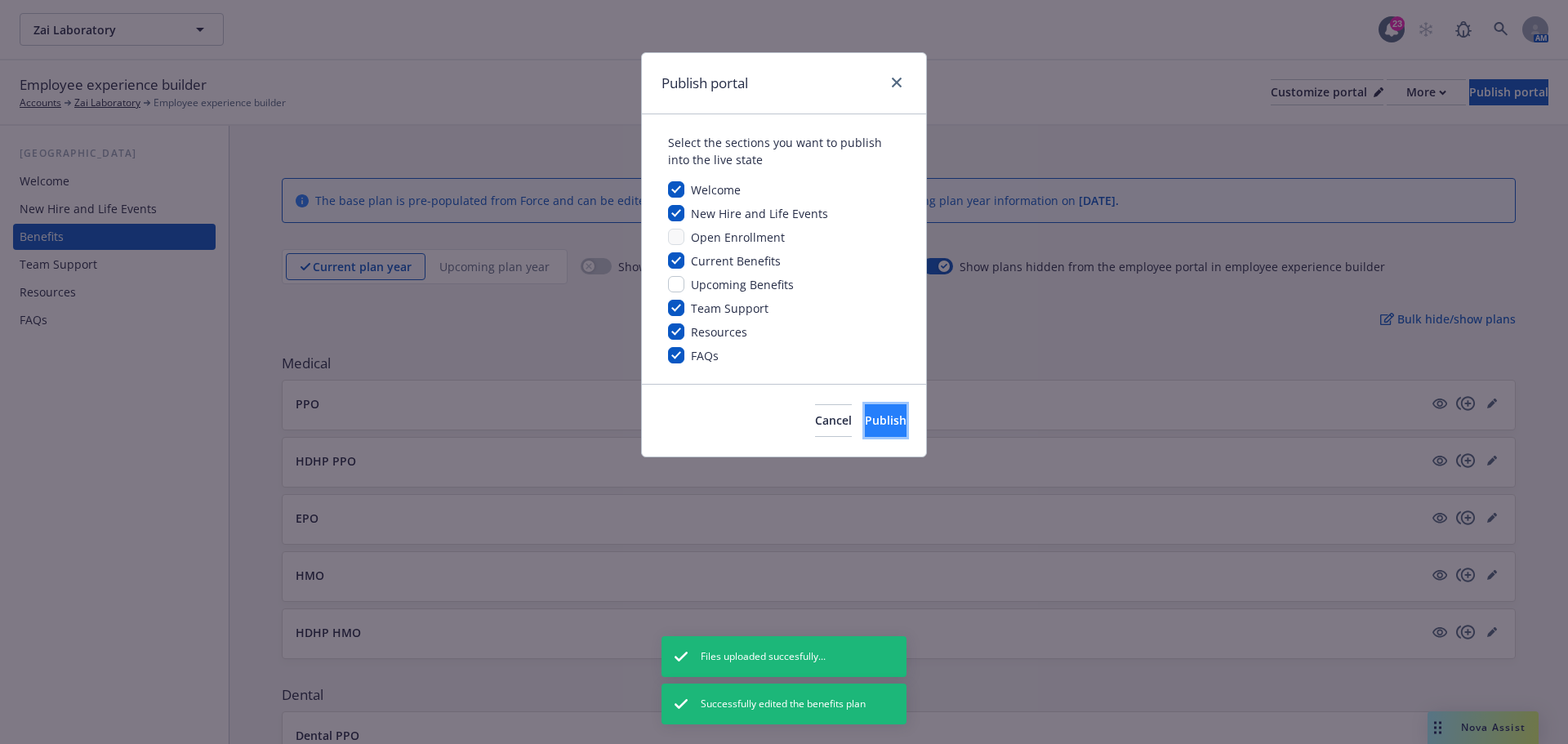
click at [865, 430] on button "Publish" at bounding box center [886, 420] width 42 height 33
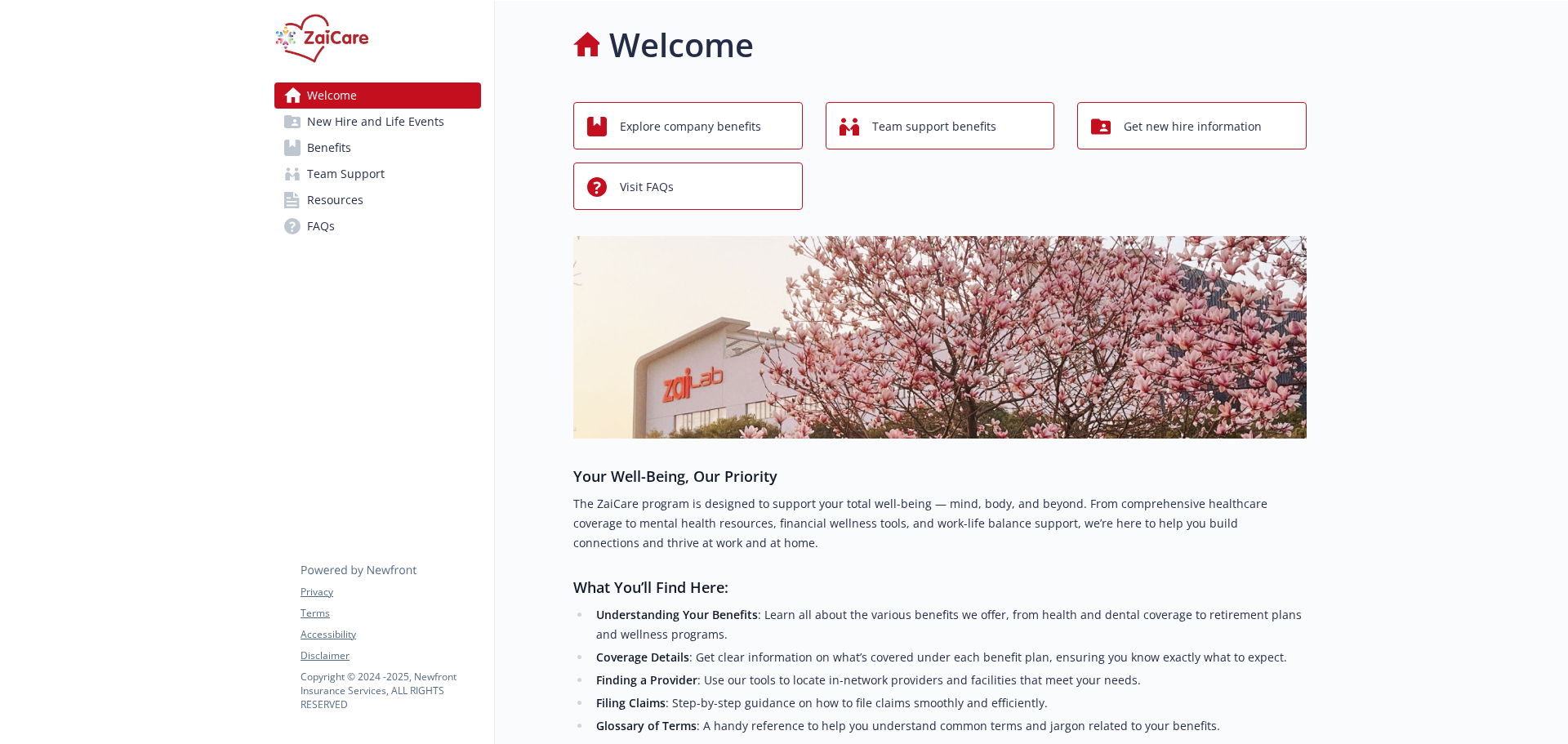
click at [333, 145] on span "Benefits" at bounding box center [329, 147] width 45 height 26
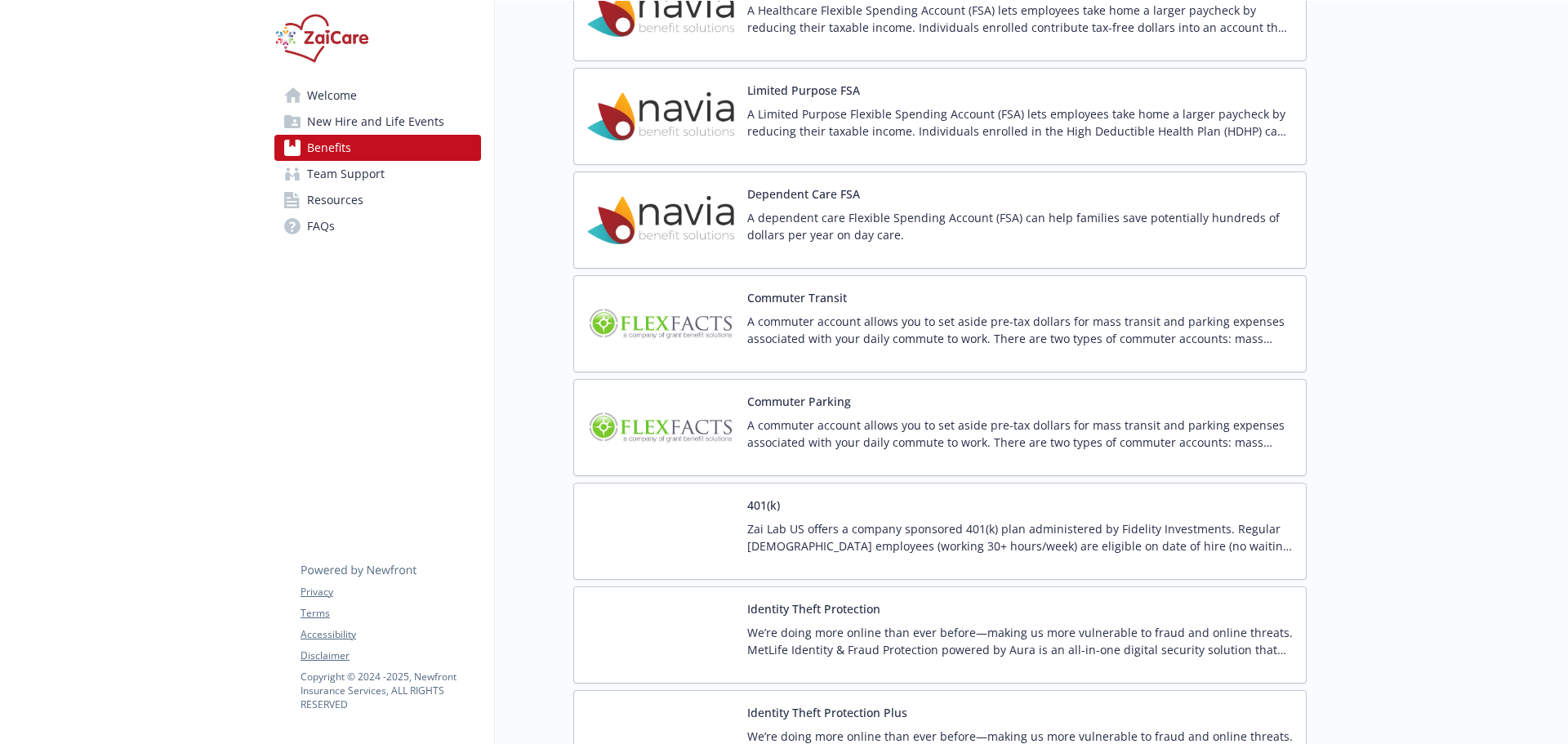
scroll to position [3021, 0]
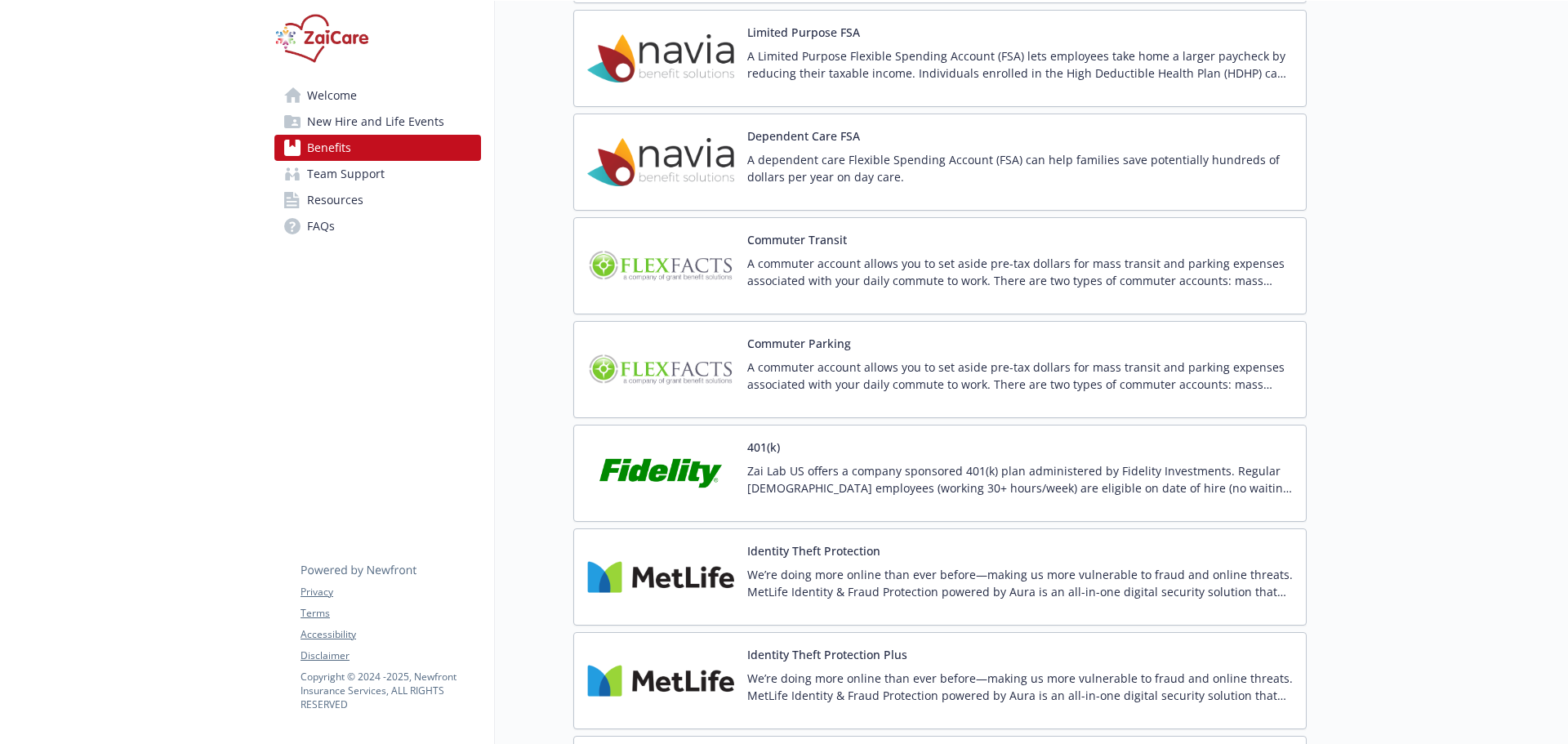
click at [910, 256] on p "A commuter account allows you to set aside pre-tax dollars for mass transit and…" at bounding box center [1020, 271] width 546 height 34
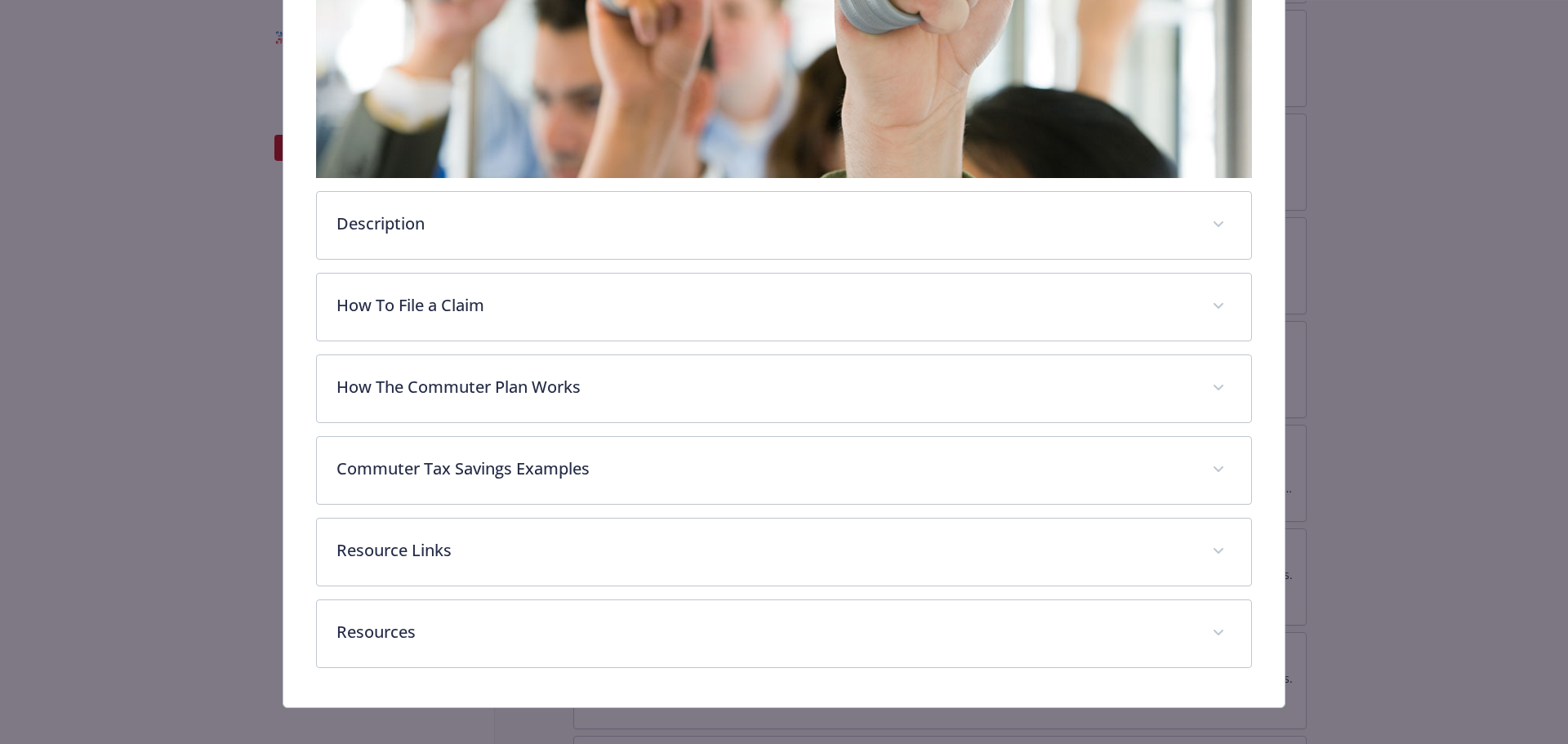
scroll to position [500, 0]
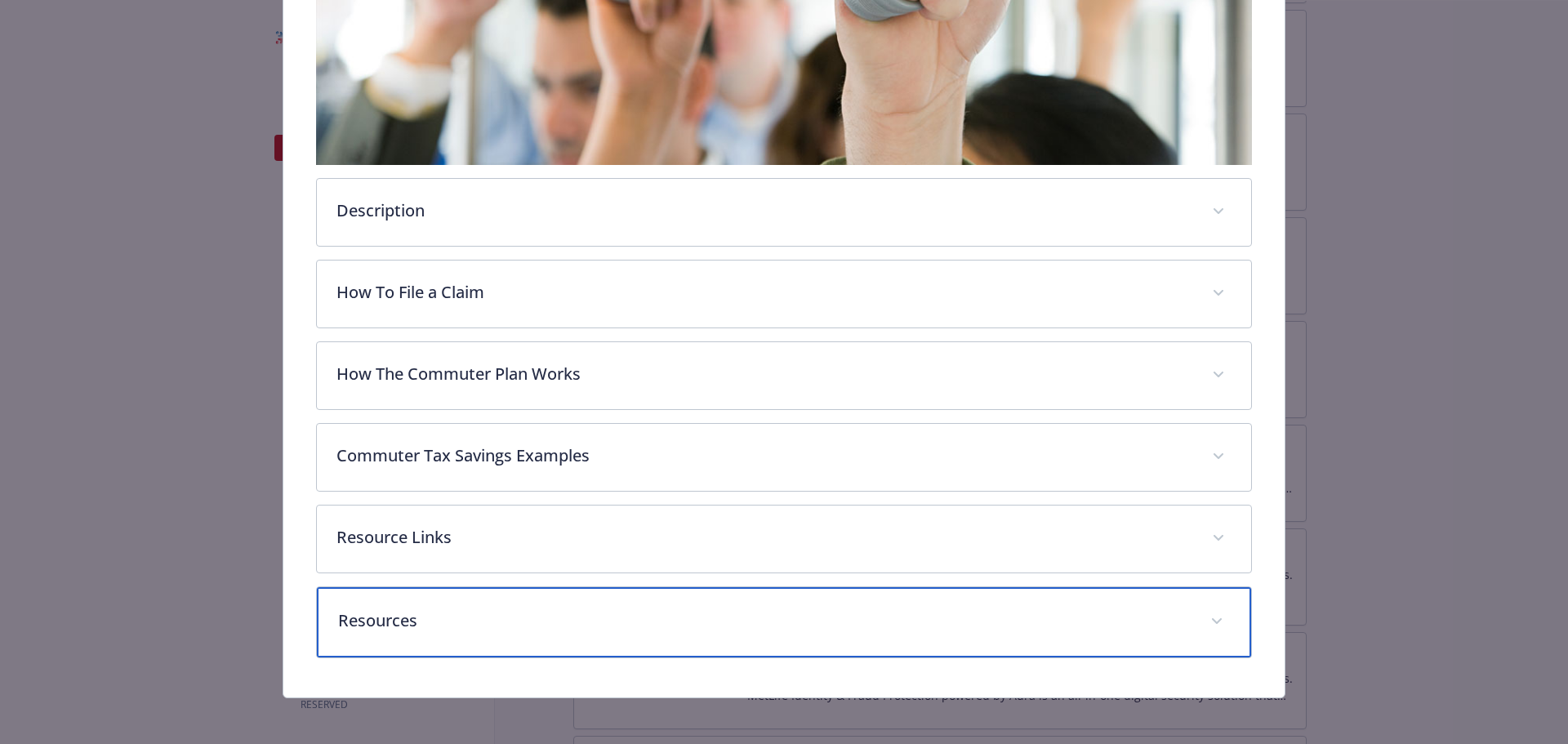
click at [749, 616] on p "Resources" at bounding box center [765, 621] width 853 height 24
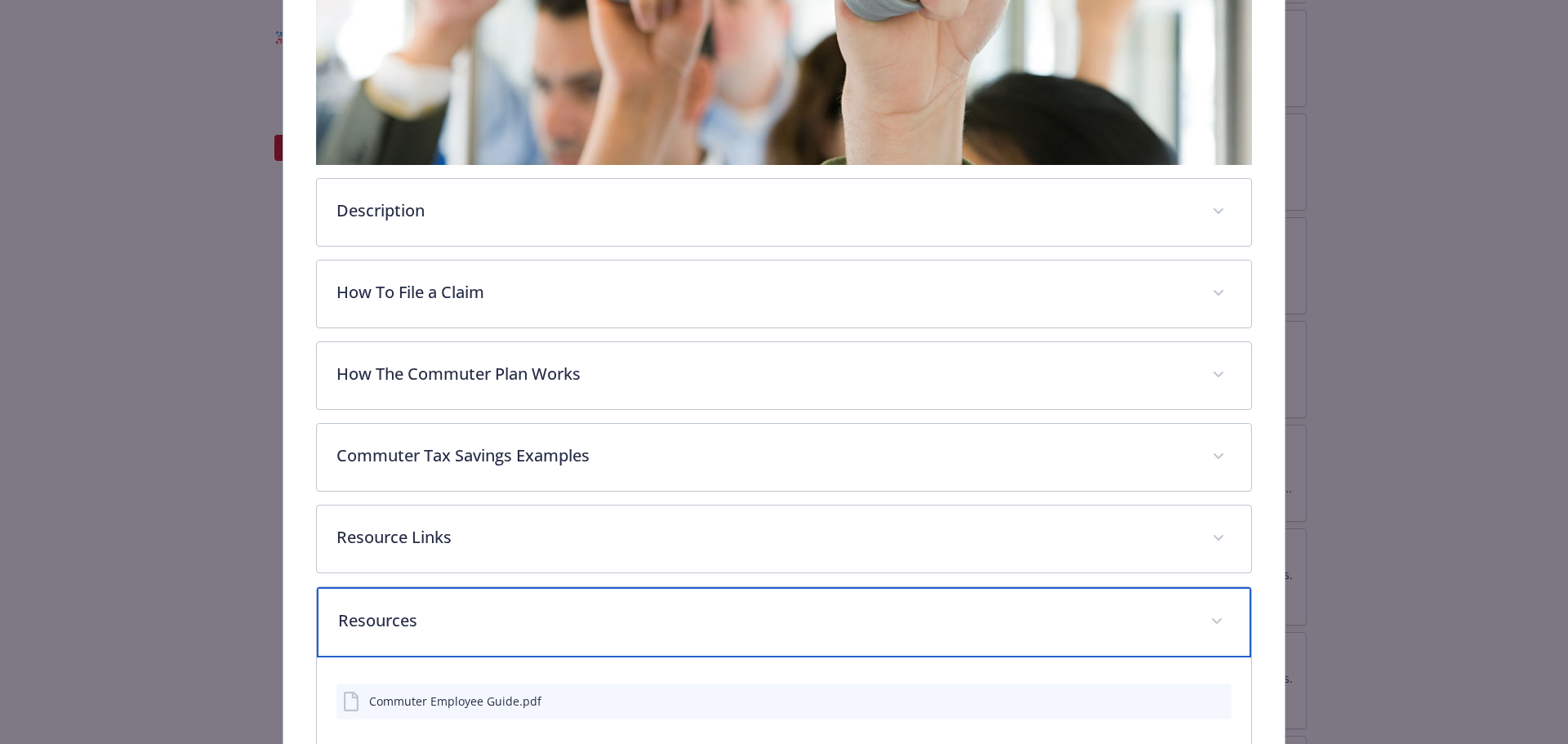
click at [749, 616] on p "Resources" at bounding box center [765, 621] width 853 height 24
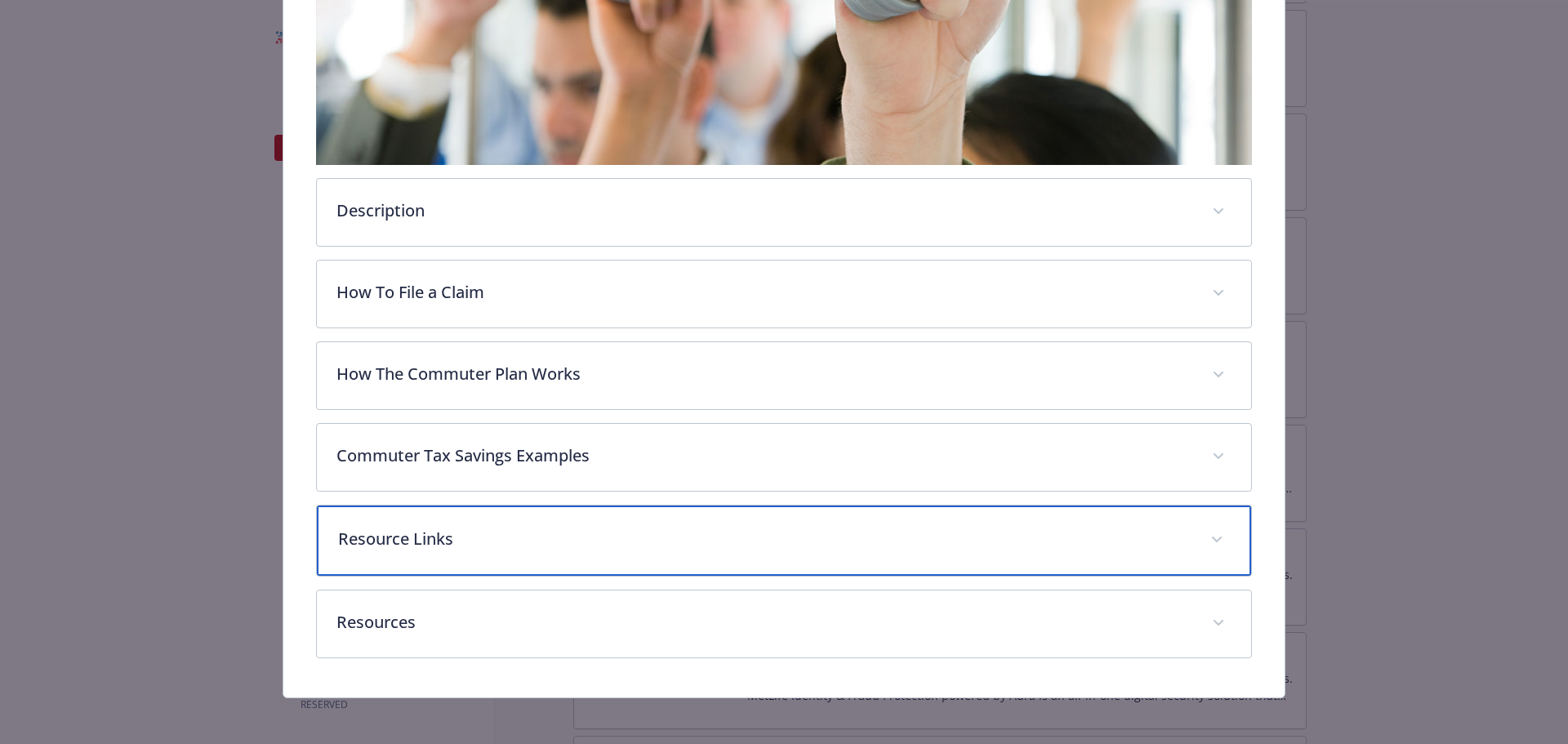
click at [739, 551] on div "Resource Links" at bounding box center [784, 541] width 936 height 71
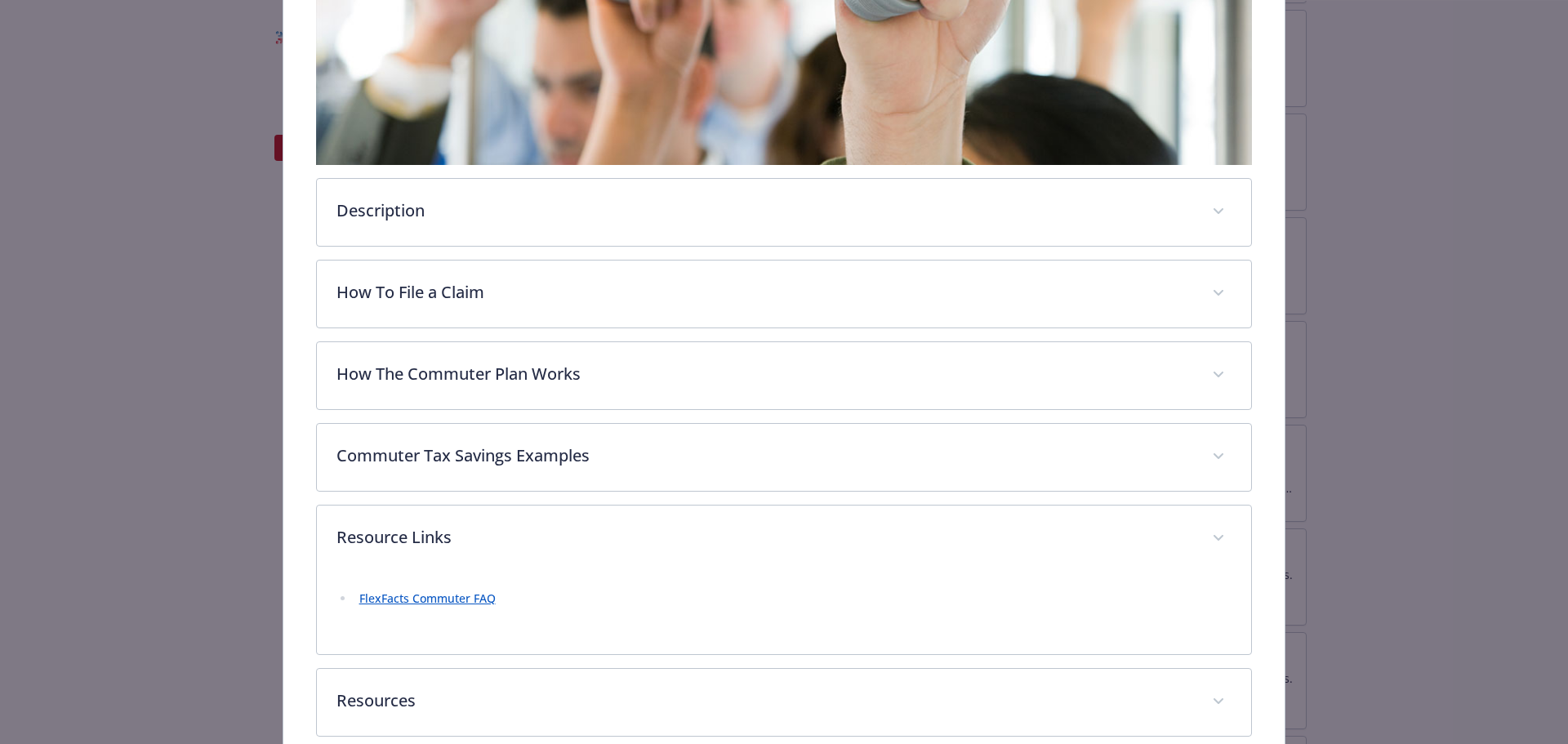
click at [451, 598] on link "FlexFacts Commuter FAQ" at bounding box center [427, 598] width 136 height 15
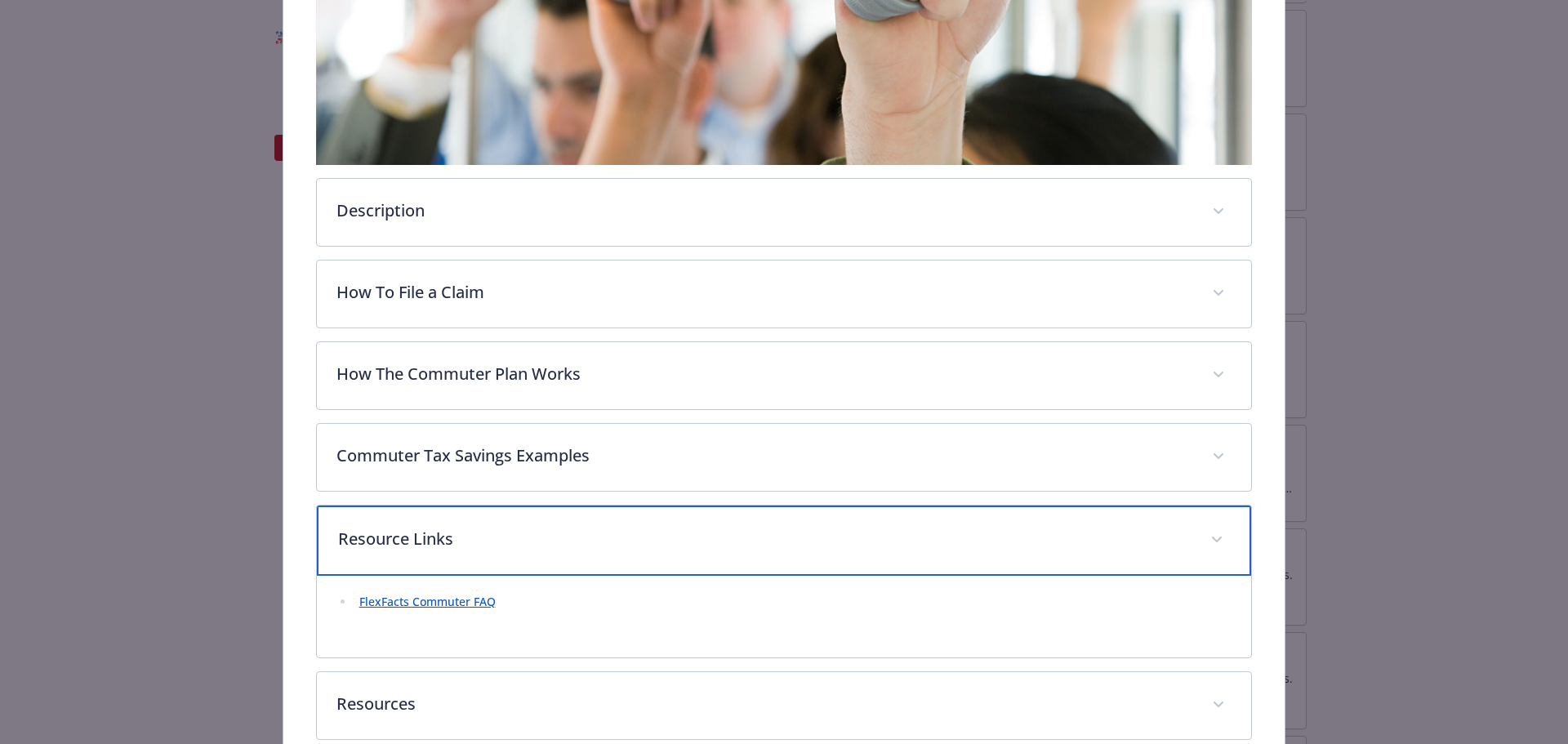
click at [656, 550] on div "Resource Links" at bounding box center [784, 541] width 936 height 71
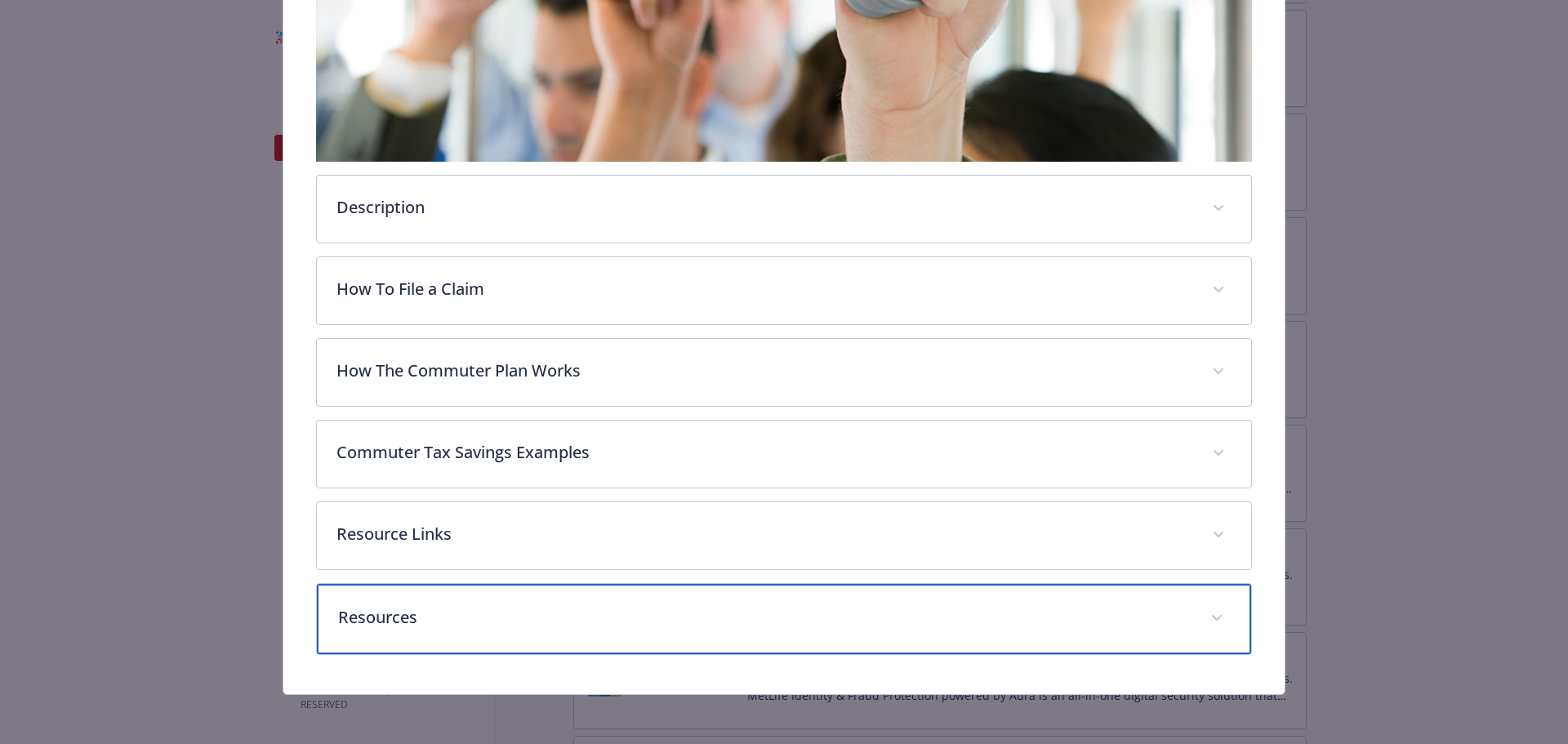
click at [638, 626] on p "Resources" at bounding box center [765, 617] width 853 height 24
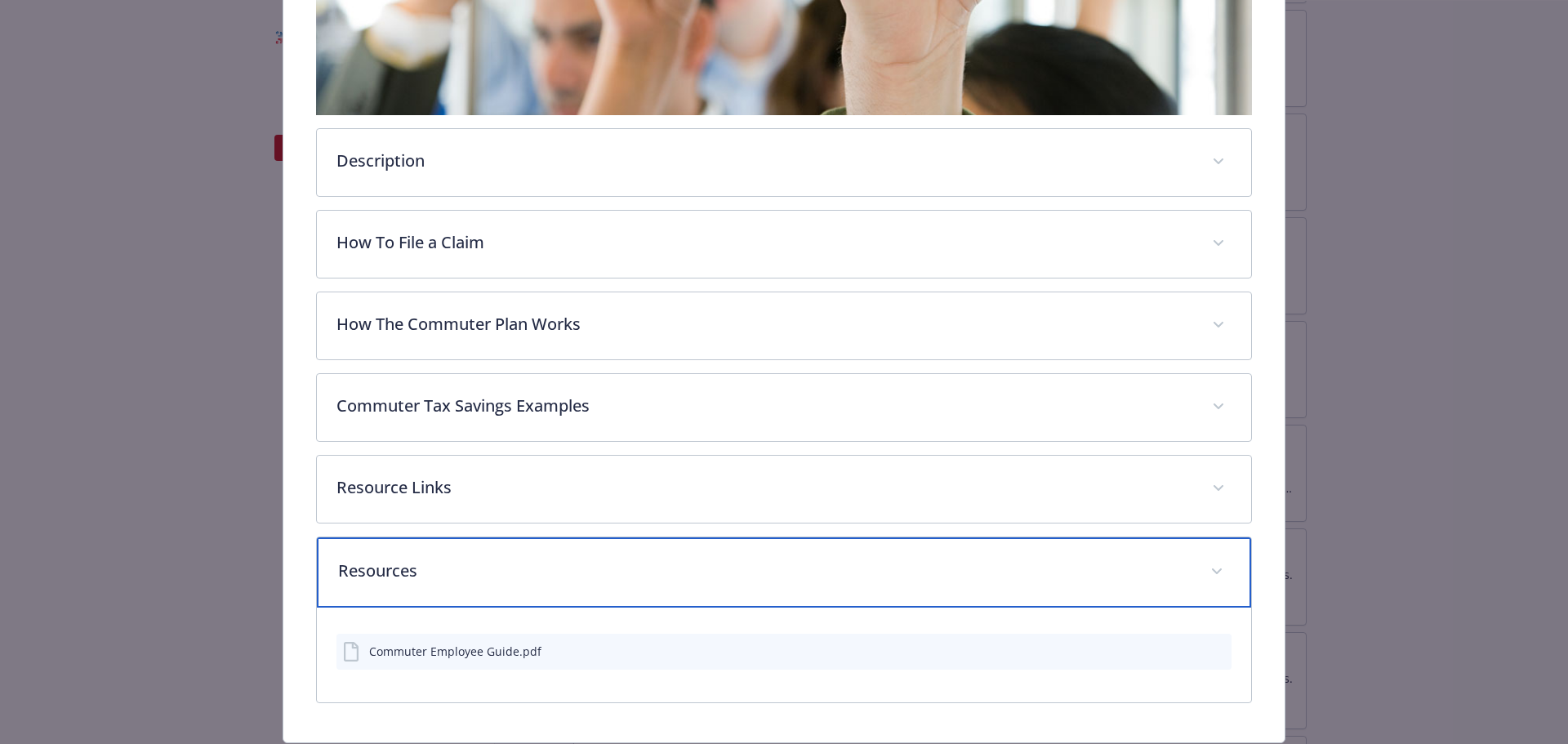
scroll to position [599, 0]
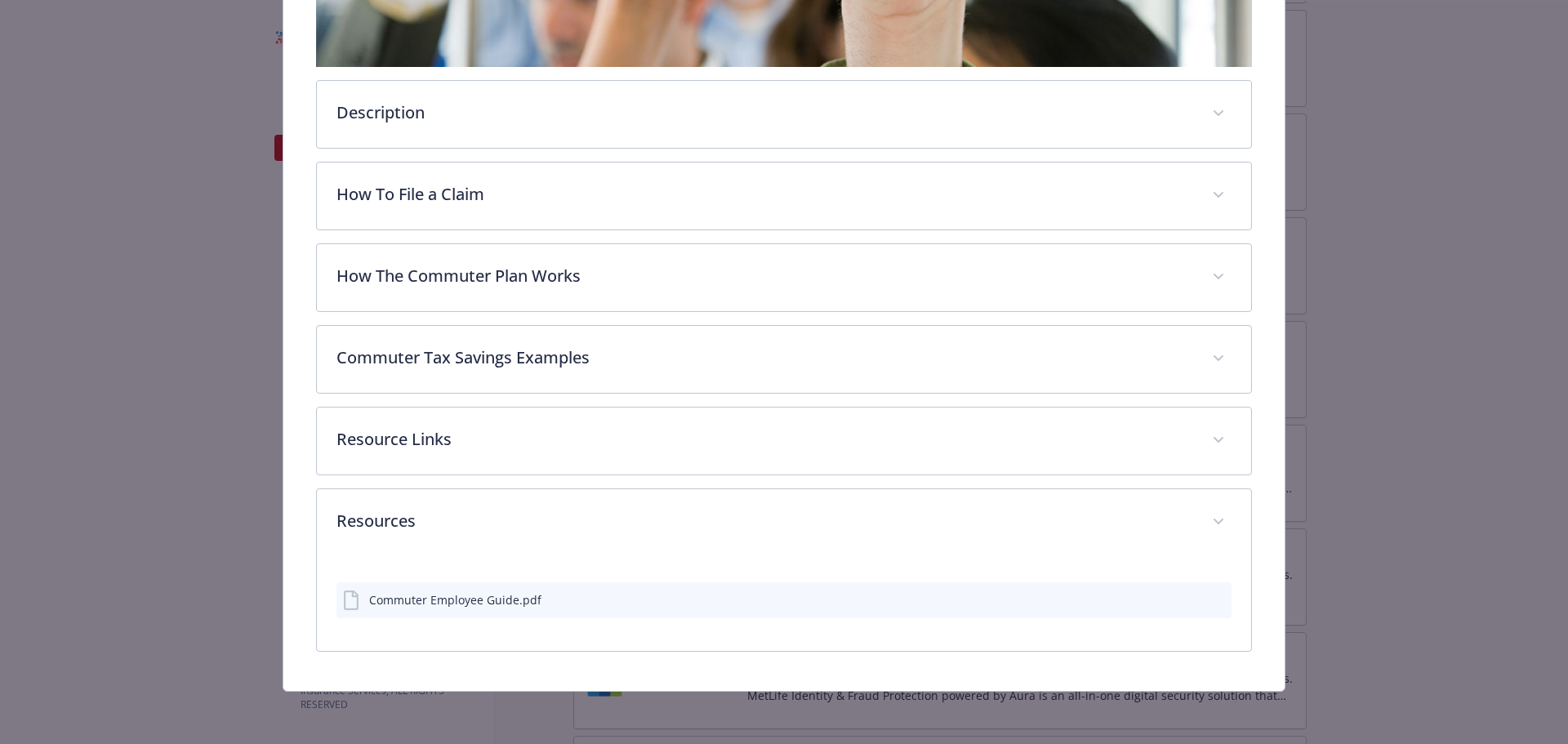
click at [1210, 607] on button "details for plan Financial Wellbeing - Commuter Transit - Commuter Transit" at bounding box center [1218, 600] width 15 height 17
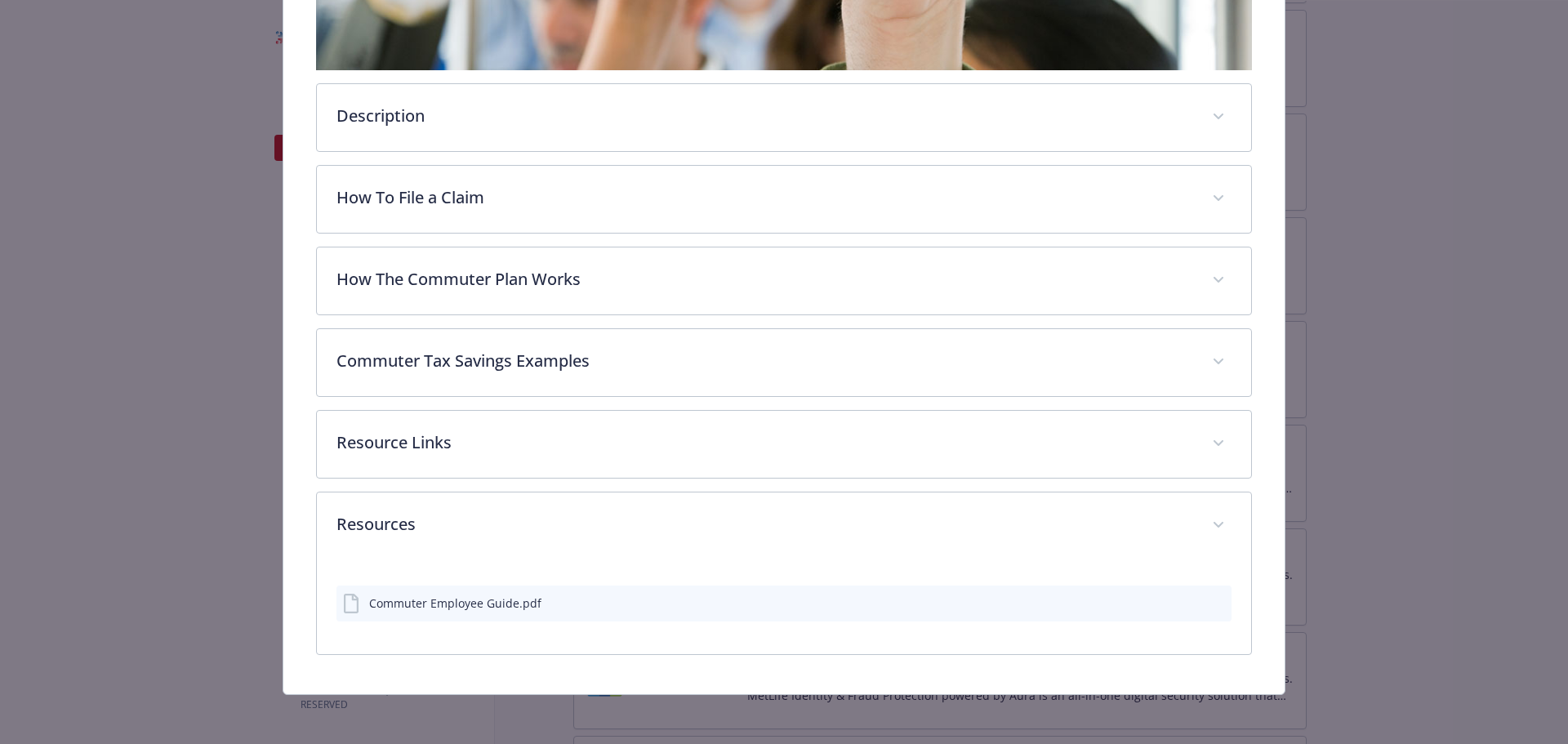
click at [1212, 596] on icon "preview file" at bounding box center [1216, 602] width 15 height 12
